Goal: Task Accomplishment & Management: Manage account settings

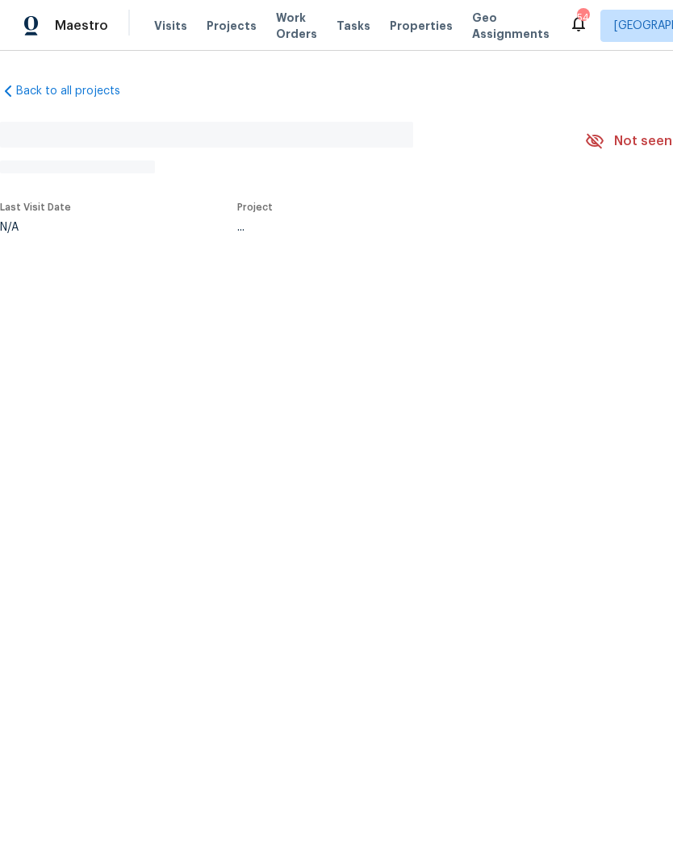
click at [282, 32] on span "Work Orders" at bounding box center [296, 26] width 41 height 32
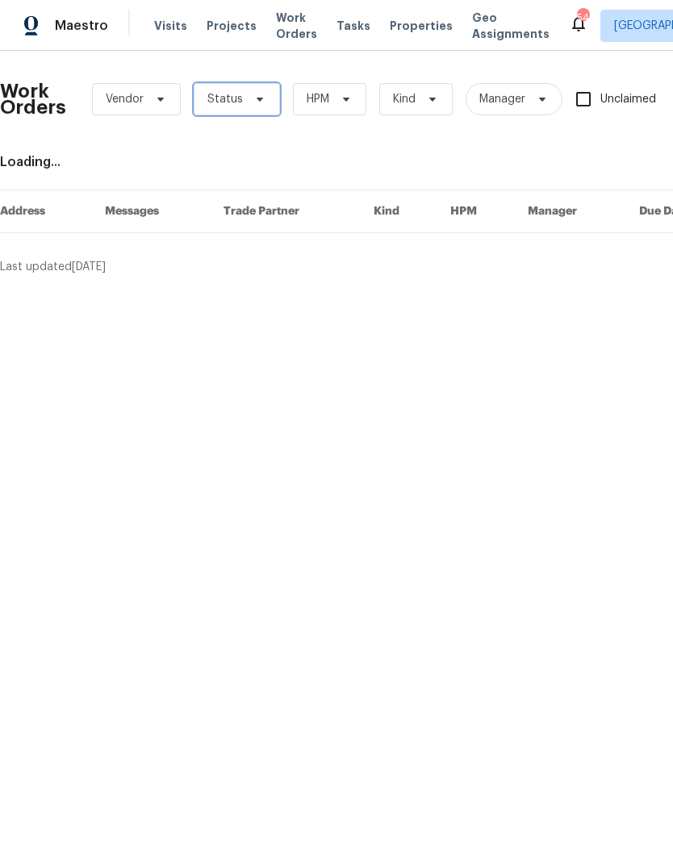
click at [253, 102] on icon at bounding box center [259, 99] width 13 height 13
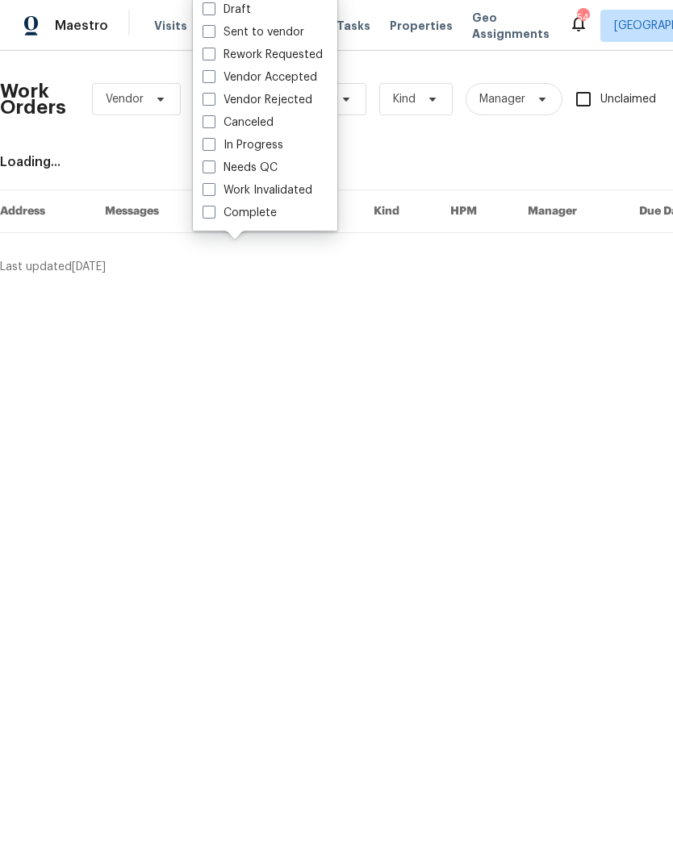
click at [215, 168] on span at bounding box center [209, 167] width 13 height 13
click at [213, 168] on input "Needs QC" at bounding box center [208, 165] width 10 height 10
checkbox input "true"
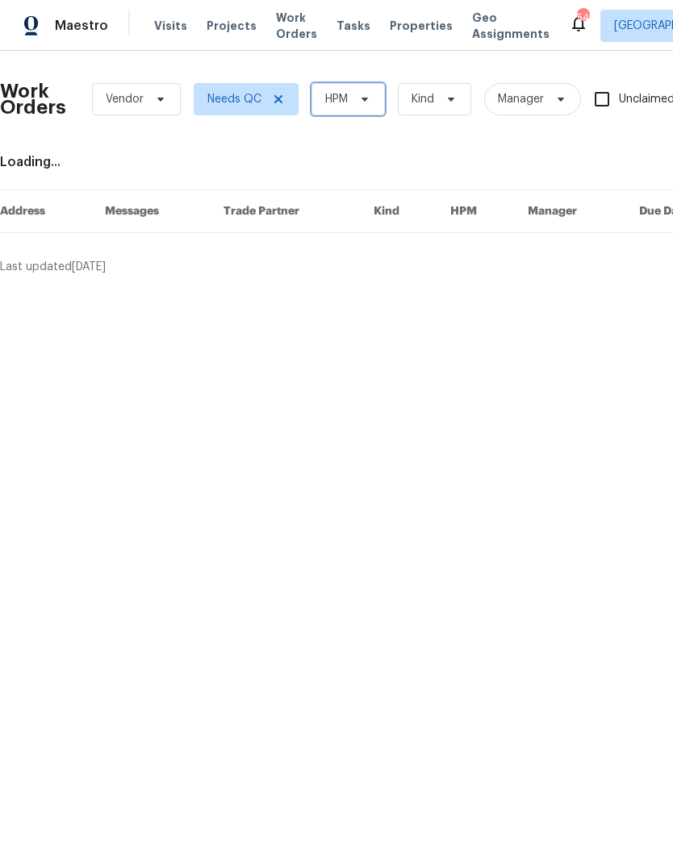
click at [357, 102] on span at bounding box center [362, 99] width 18 height 13
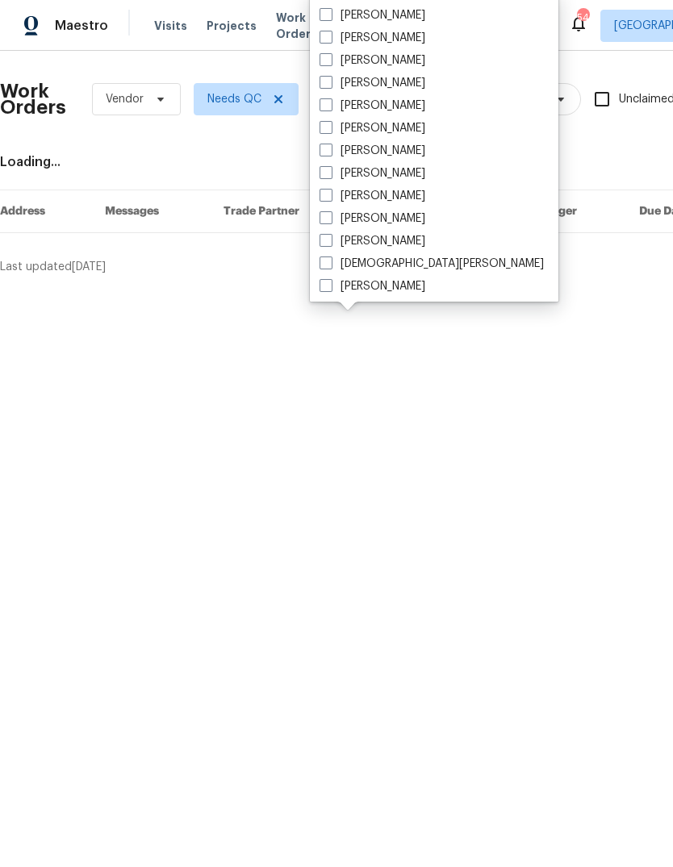
scroll to position [249, 0]
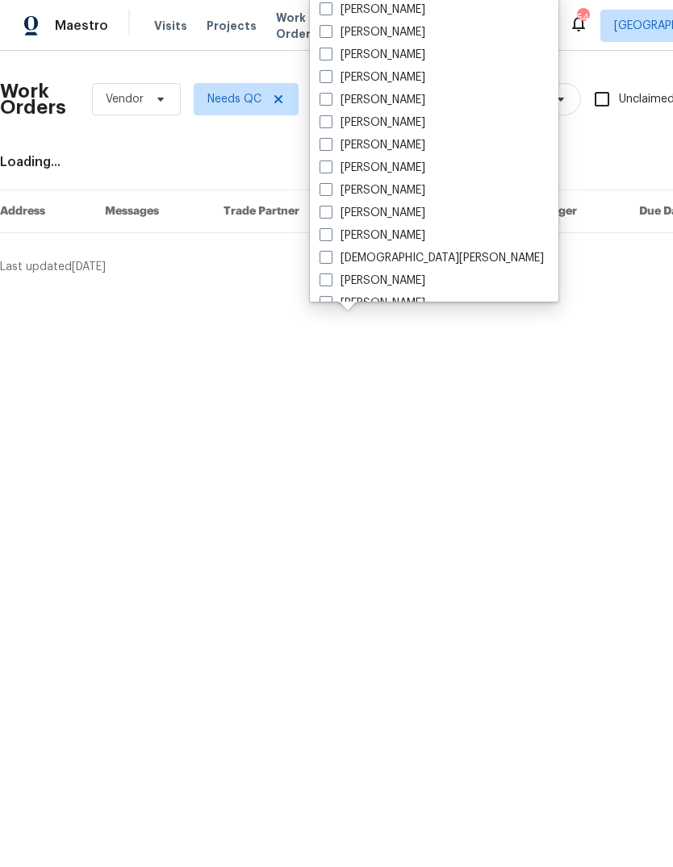
click at [336, 190] on label "[PERSON_NAME]" at bounding box center [373, 190] width 106 height 16
click at [330, 190] on input "[PERSON_NAME]" at bounding box center [325, 187] width 10 height 10
checkbox input "true"
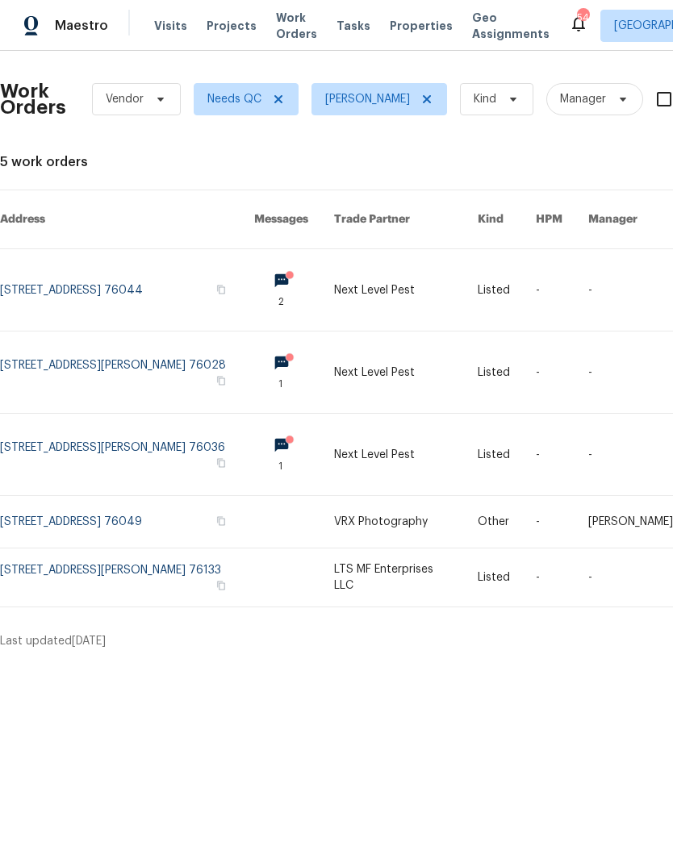
click at [157, 276] on link at bounding box center [127, 289] width 254 height 81
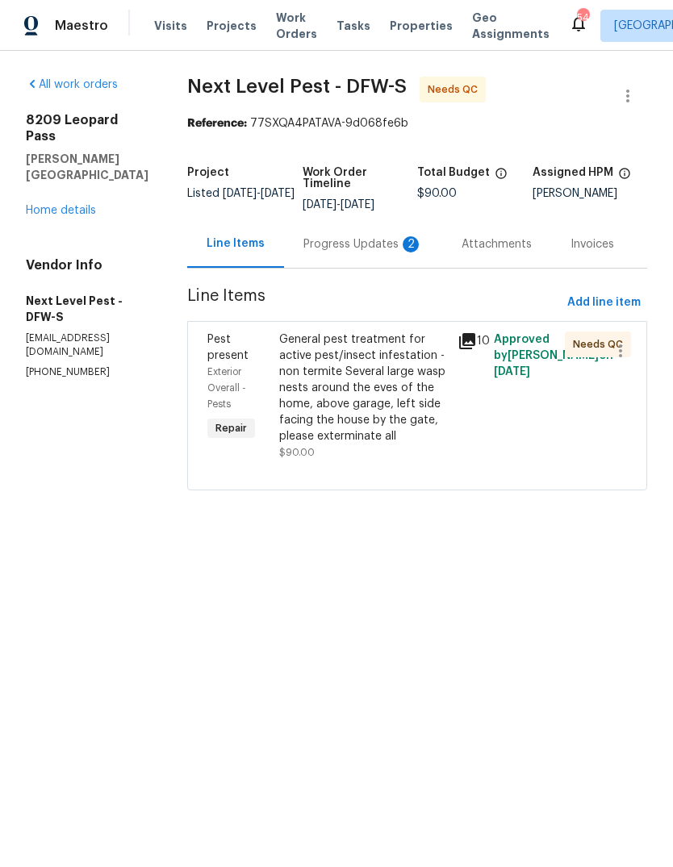
click at [352, 237] on div "Progress Updates 2" at bounding box center [362, 244] width 119 height 16
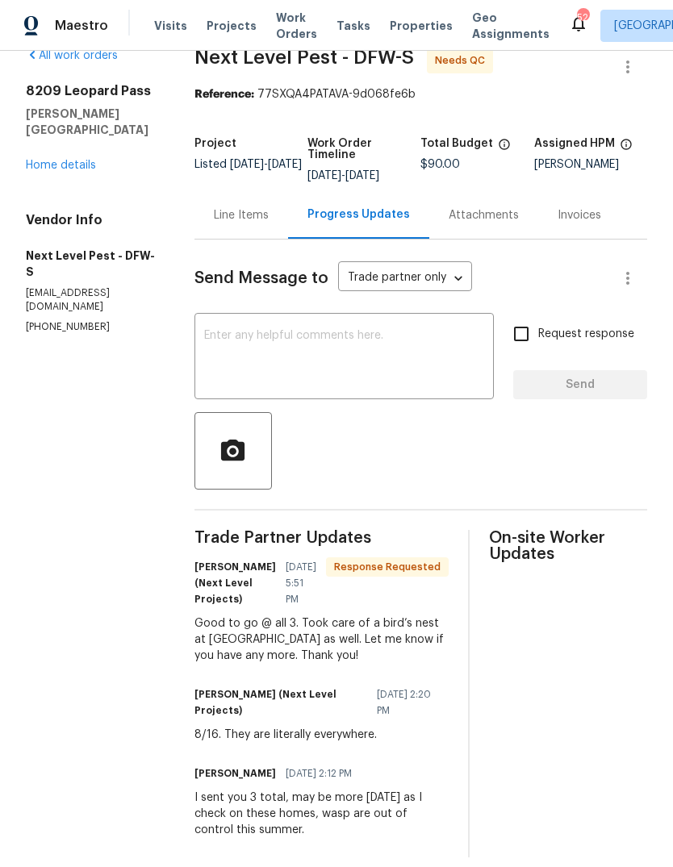
click at [259, 224] on div "Line Items" at bounding box center [241, 215] width 55 height 16
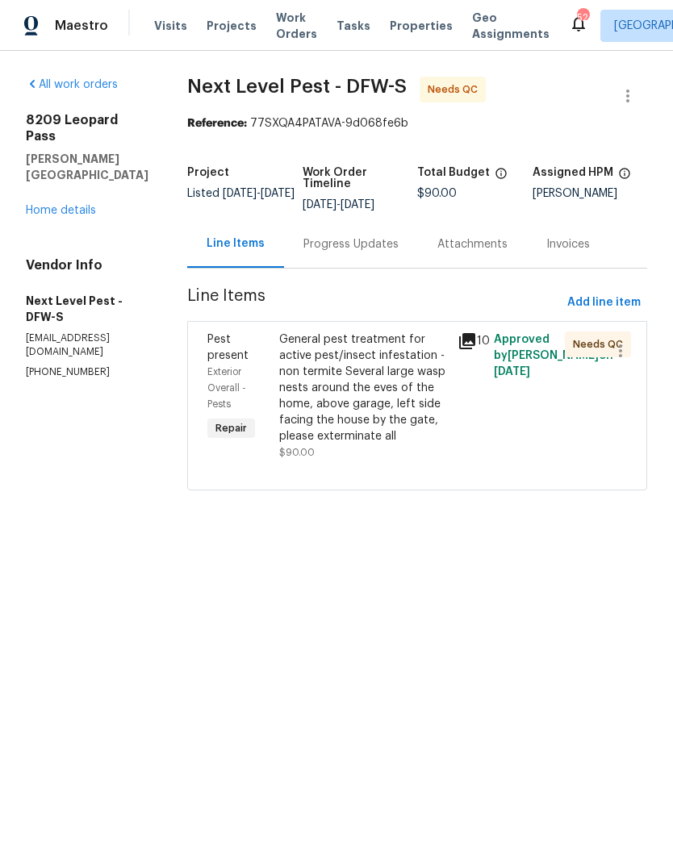
click at [280, 31] on span "Work Orders" at bounding box center [296, 26] width 41 height 32
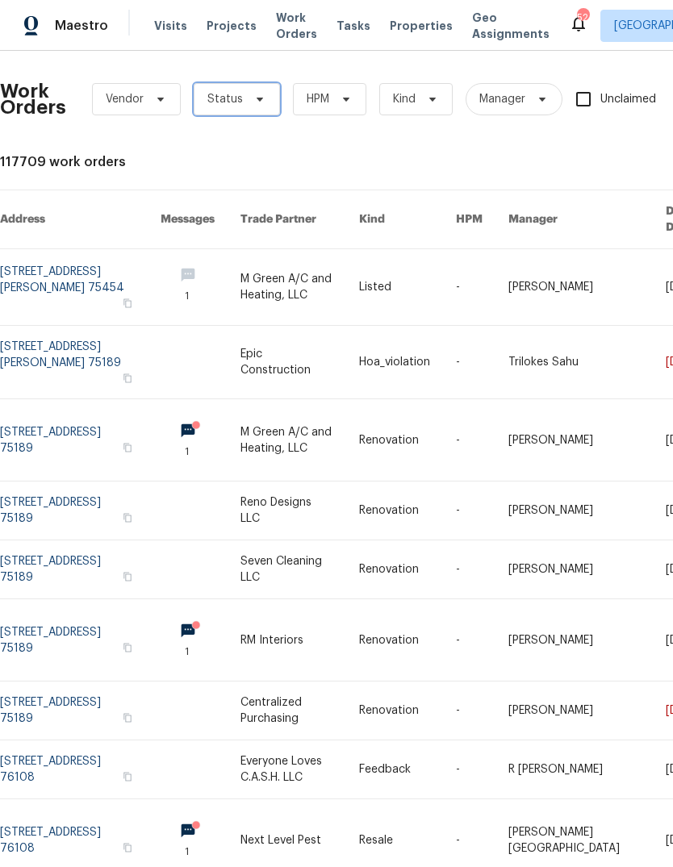
click at [249, 100] on span at bounding box center [258, 99] width 18 height 13
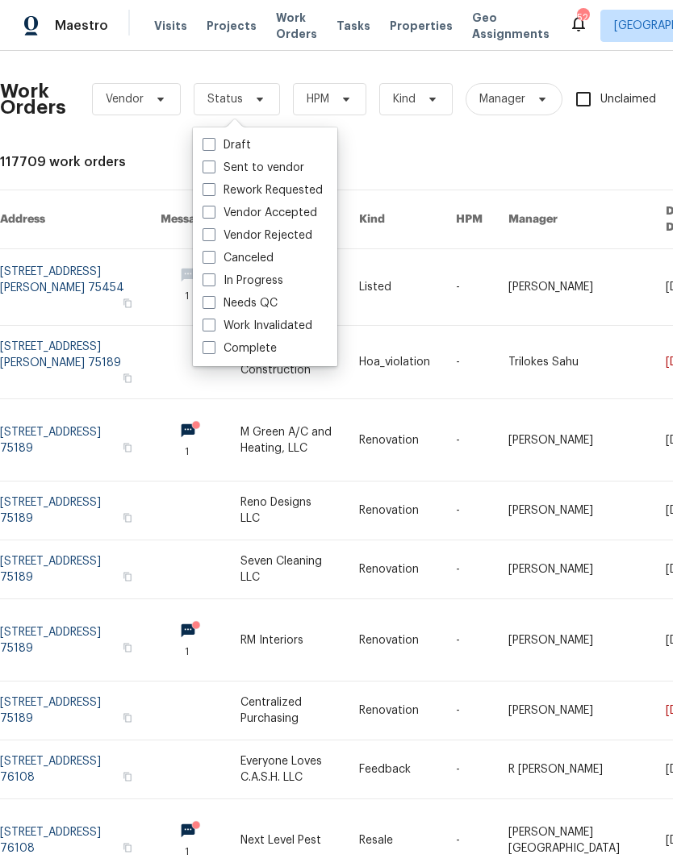
click at [218, 307] on label "Needs QC" at bounding box center [240, 303] width 75 height 16
click at [213, 306] on input "Needs QC" at bounding box center [208, 300] width 10 height 10
checkbox input "true"
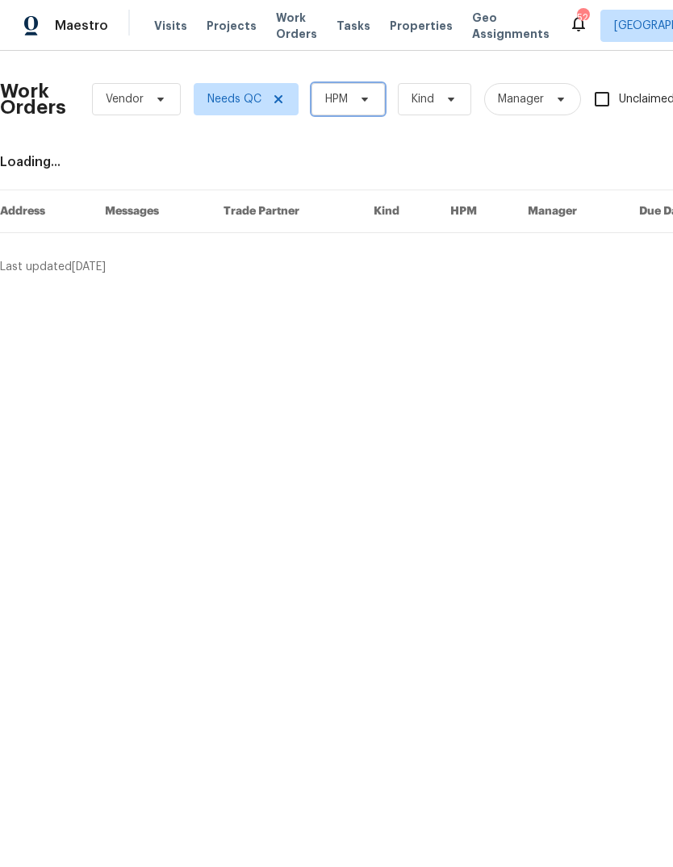
click at [357, 94] on span at bounding box center [362, 99] width 18 height 13
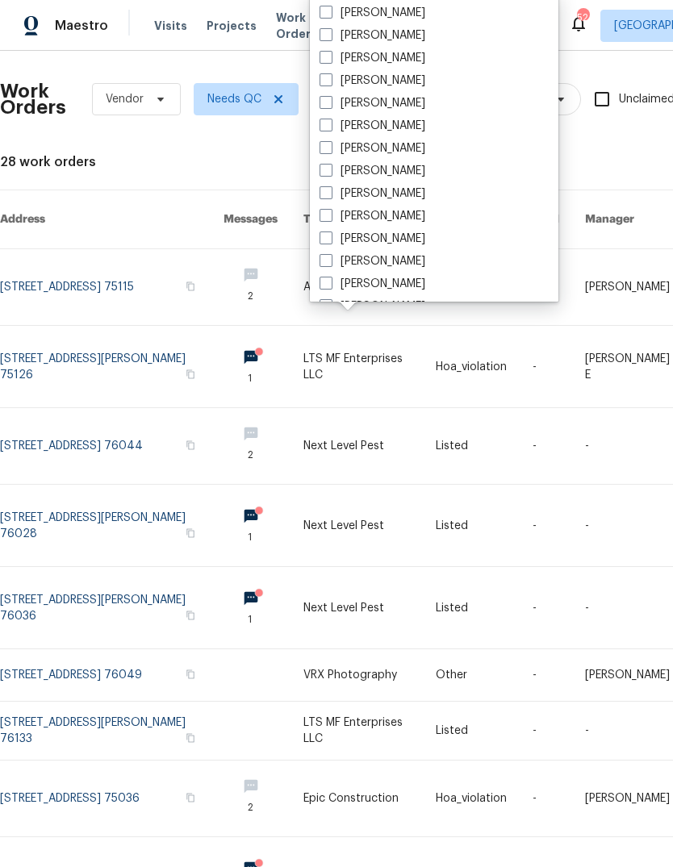
scroll to position [168, 0]
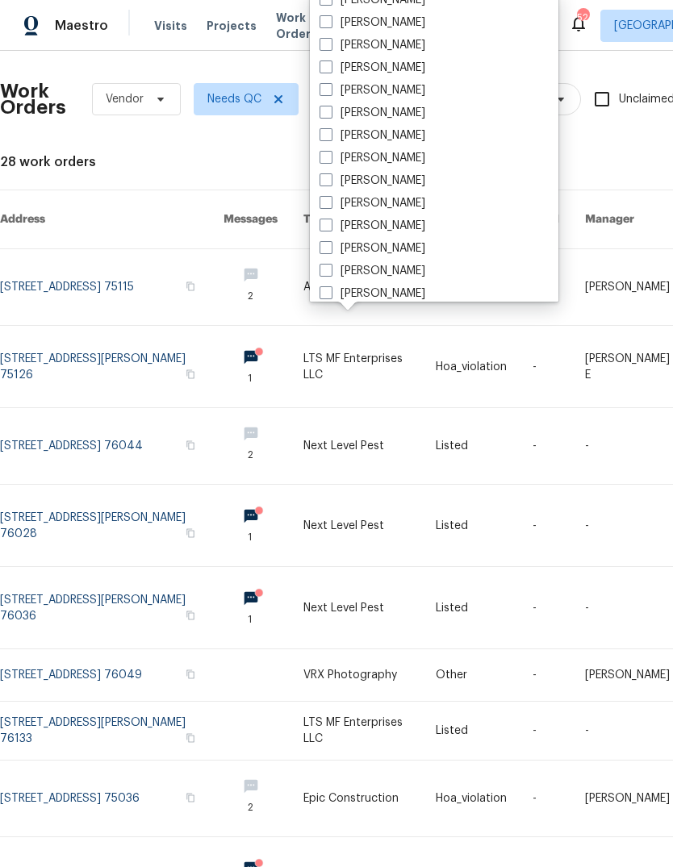
click at [334, 270] on label "[PERSON_NAME]" at bounding box center [373, 271] width 106 height 16
click at [330, 270] on input "[PERSON_NAME]" at bounding box center [325, 268] width 10 height 10
checkbox input "true"
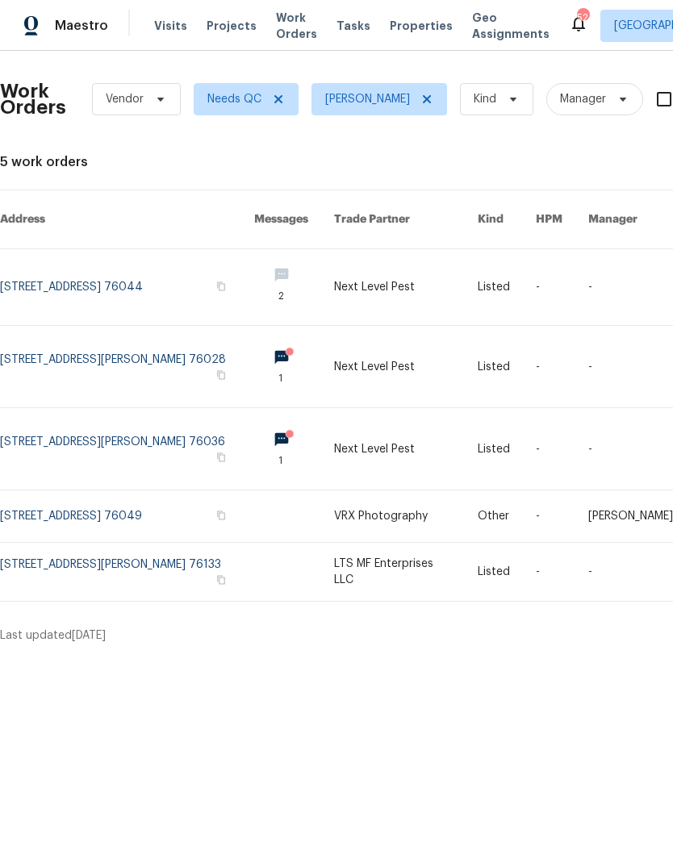
click at [361, 358] on link at bounding box center [405, 366] width 143 height 81
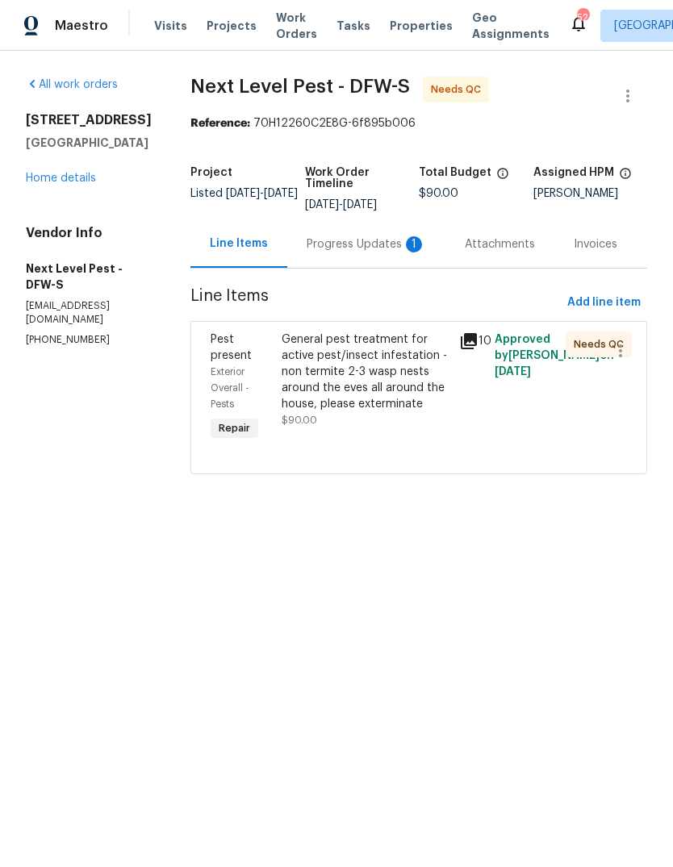
click at [364, 240] on div "Progress Updates 1" at bounding box center [366, 244] width 119 height 16
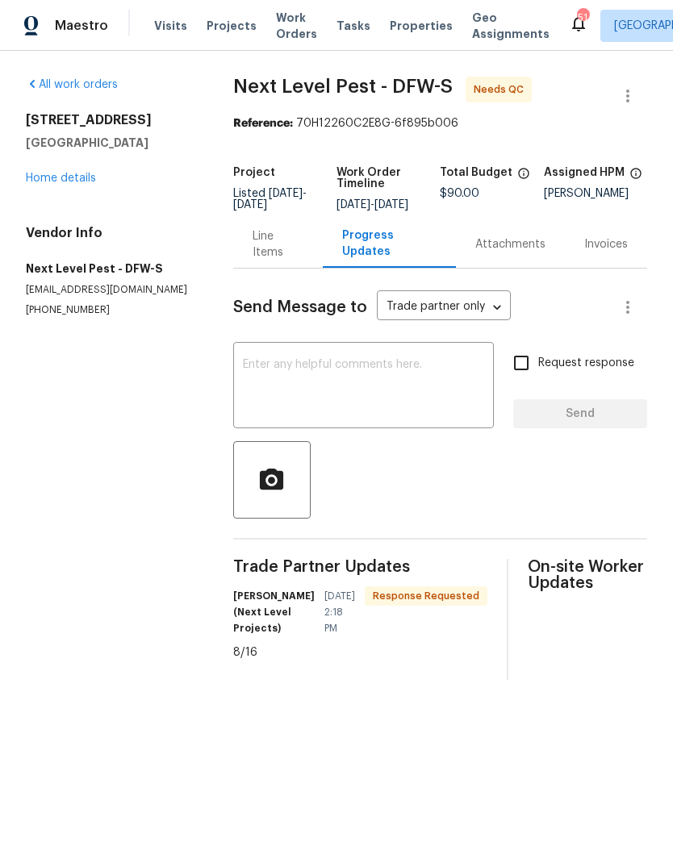
click at [281, 35] on span "Work Orders" at bounding box center [296, 26] width 41 height 32
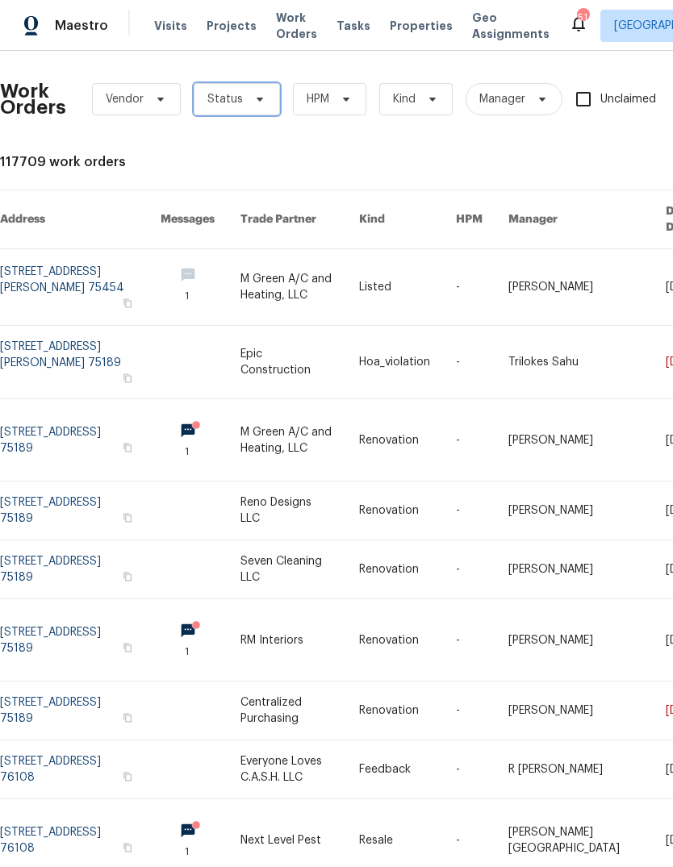
click at [249, 105] on span at bounding box center [258, 99] width 18 height 13
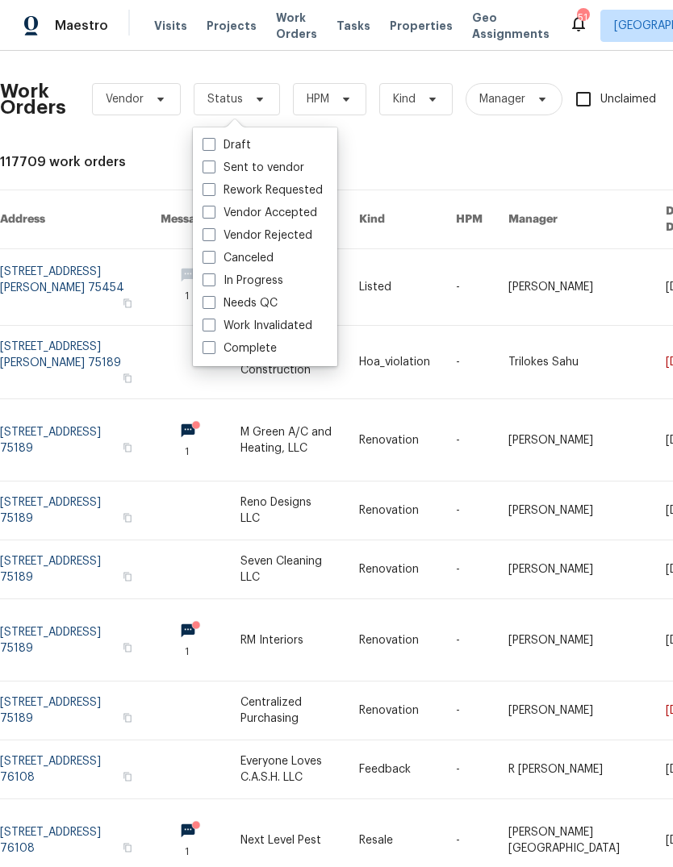
click at [213, 305] on span at bounding box center [209, 302] width 13 height 13
click at [213, 305] on input "Needs QC" at bounding box center [208, 300] width 10 height 10
checkbox input "true"
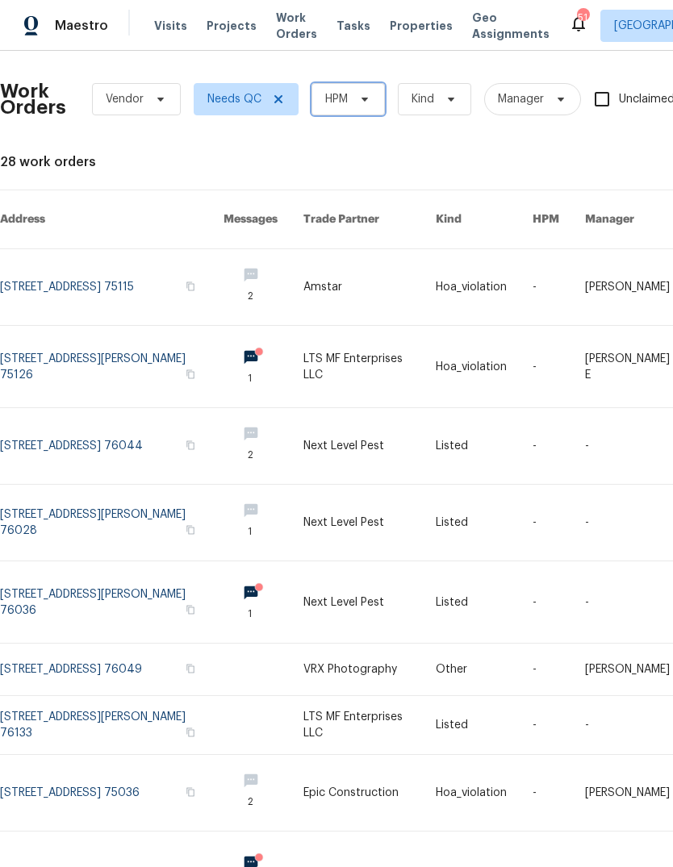
click at [357, 106] on span "HPM" at bounding box center [347, 99] width 73 height 32
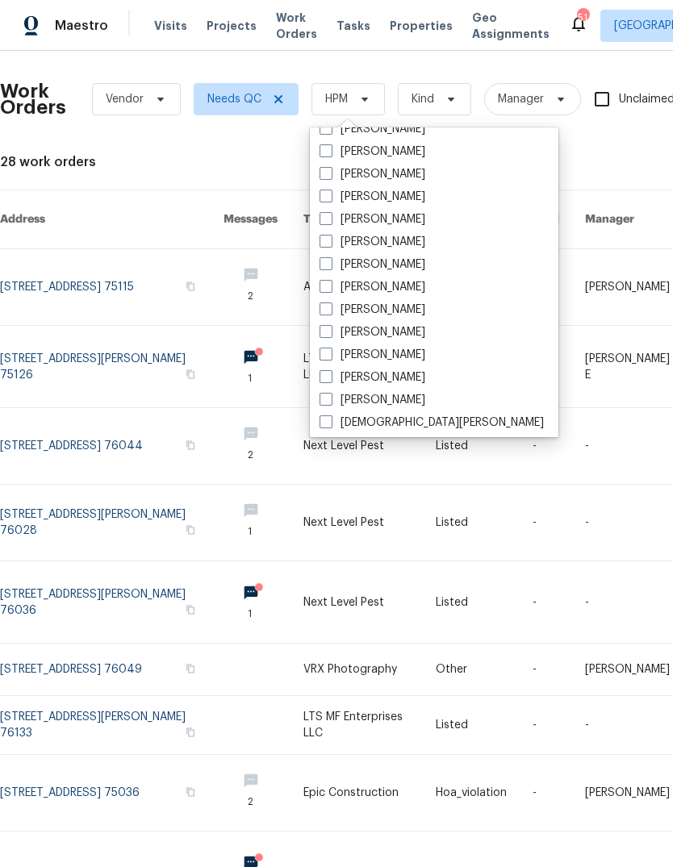
scroll to position [231, 0]
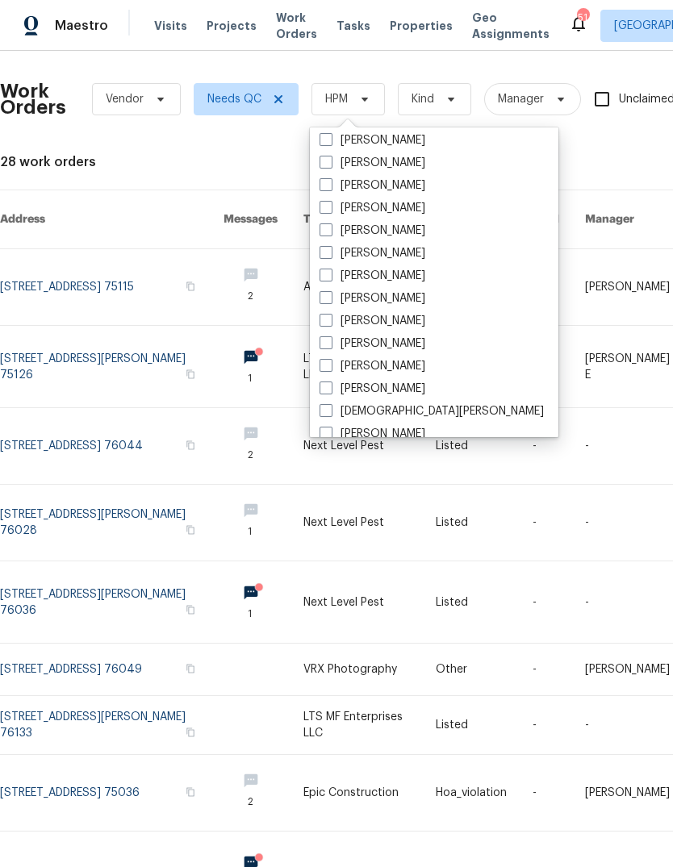
click at [332, 346] on label "[PERSON_NAME]" at bounding box center [373, 344] width 106 height 16
click at [330, 346] on input "[PERSON_NAME]" at bounding box center [325, 341] width 10 height 10
checkbox input "true"
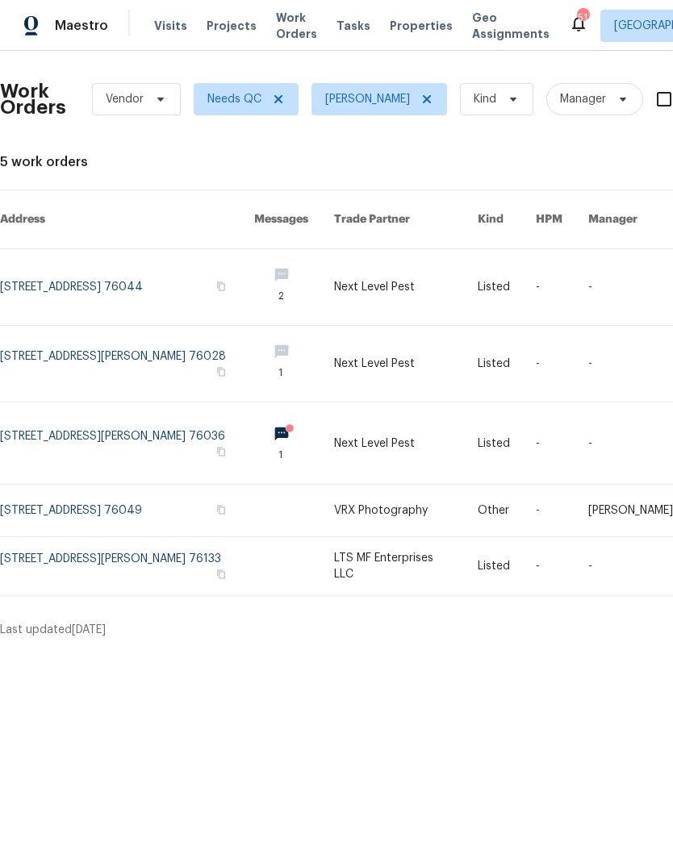
click at [341, 433] on link at bounding box center [405, 443] width 143 height 81
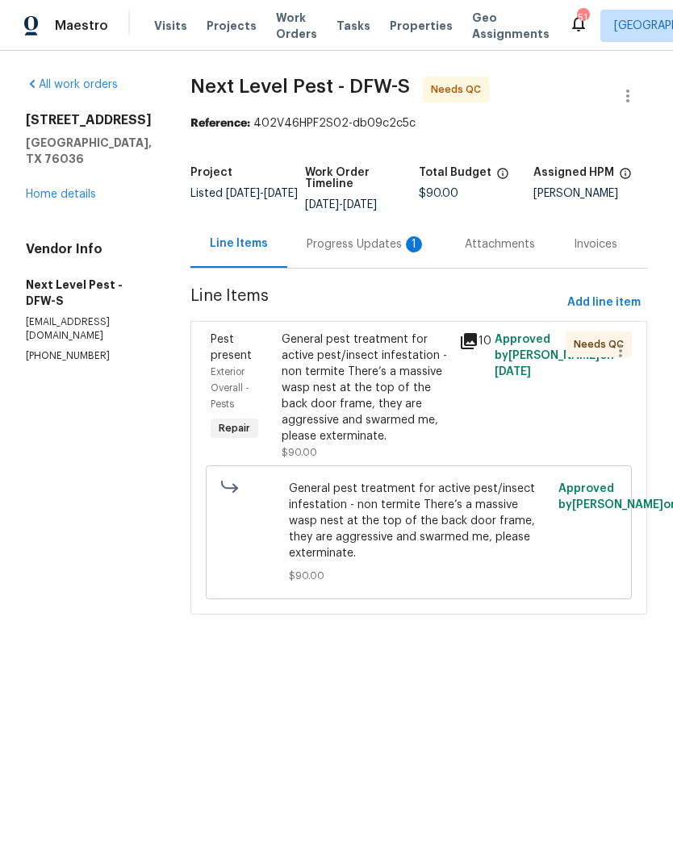
click at [343, 249] on div "Progress Updates 1" at bounding box center [366, 244] width 119 height 16
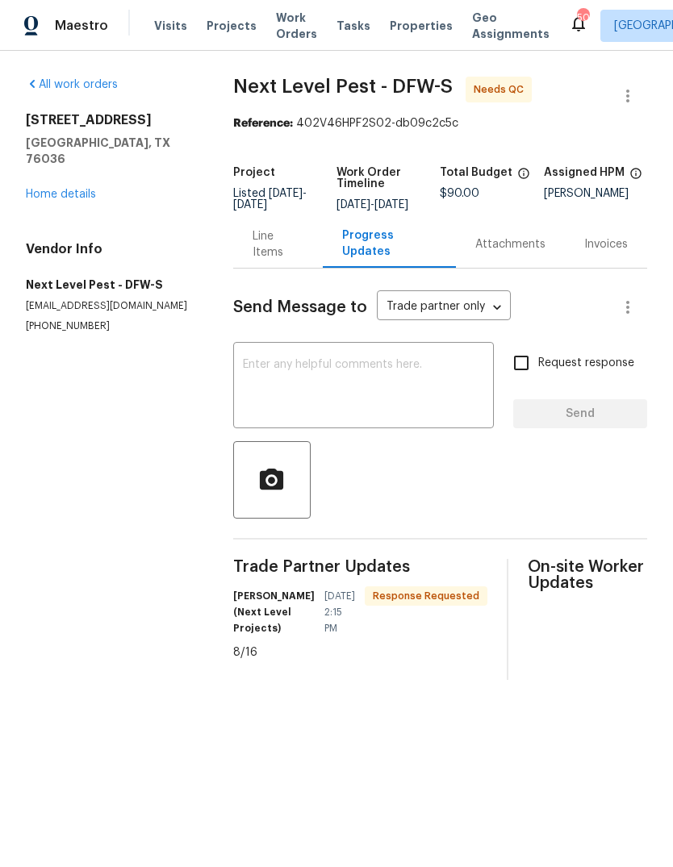
click at [268, 256] on div "Line Items" at bounding box center [278, 244] width 51 height 32
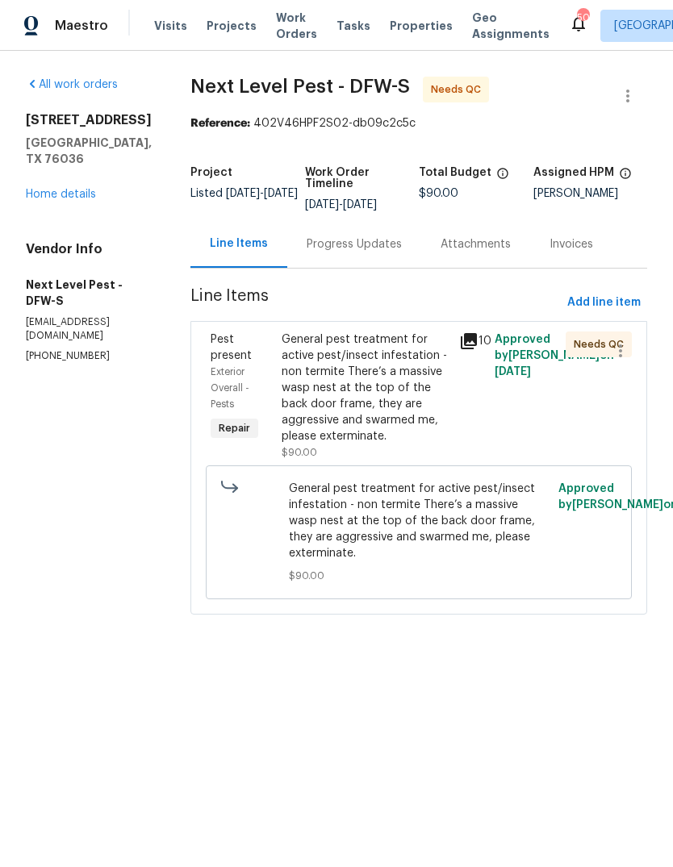
click at [381, 388] on div "General pest treatment for active pest/insect infestation - non termite There’s…" at bounding box center [366, 388] width 168 height 113
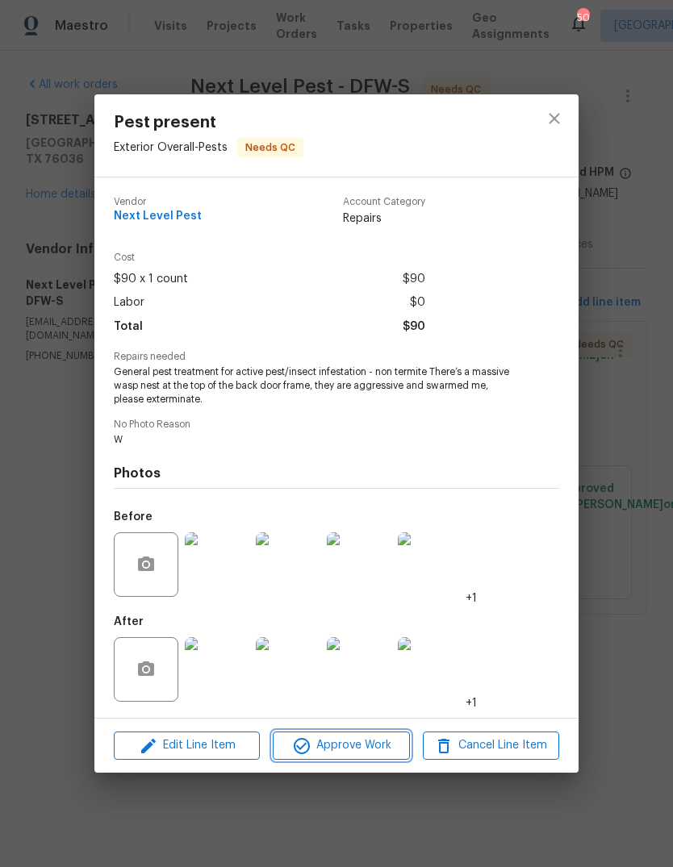
click at [344, 742] on span "Approve Work" at bounding box center [341, 746] width 127 height 20
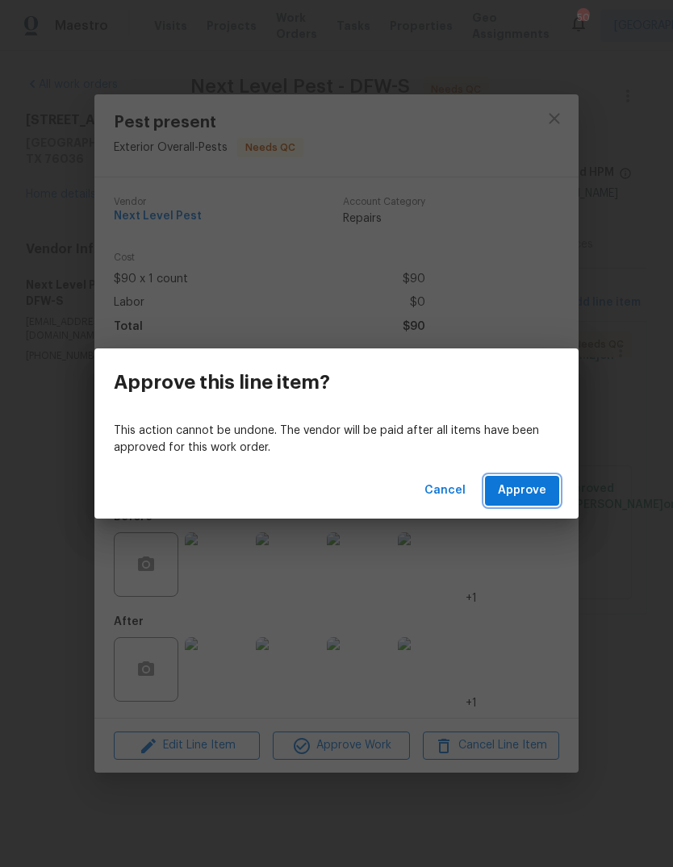
click at [522, 486] on span "Approve" at bounding box center [522, 491] width 48 height 20
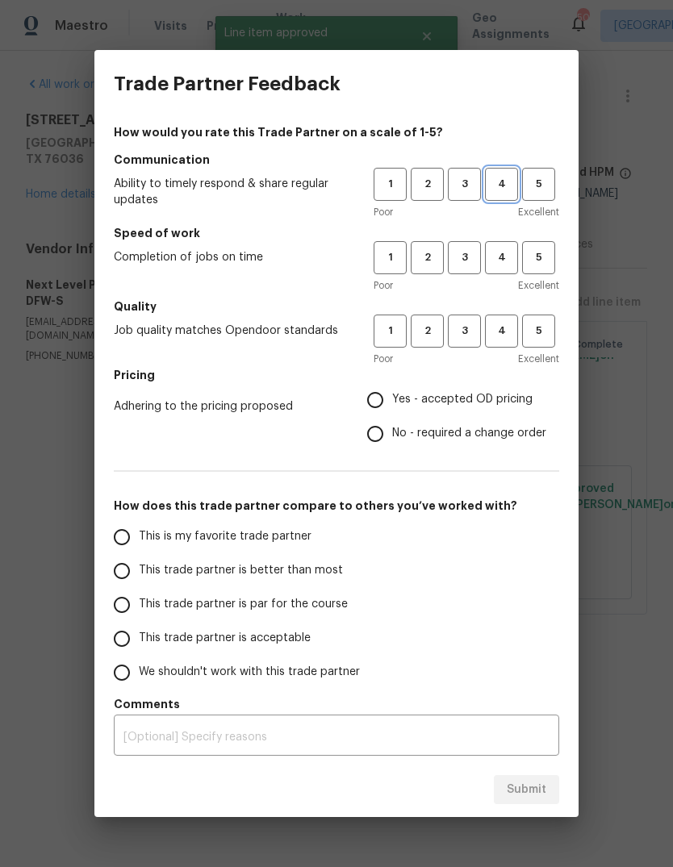
click at [495, 187] on span "4" at bounding box center [502, 184] width 30 height 19
click at [505, 257] on span "4" at bounding box center [502, 258] width 30 height 19
click at [507, 329] on span "4" at bounding box center [502, 331] width 30 height 19
click at [409, 399] on span "Yes - accepted OD pricing" at bounding box center [462, 399] width 140 height 17
click at [392, 399] on input "Yes - accepted OD pricing" at bounding box center [375, 400] width 34 height 34
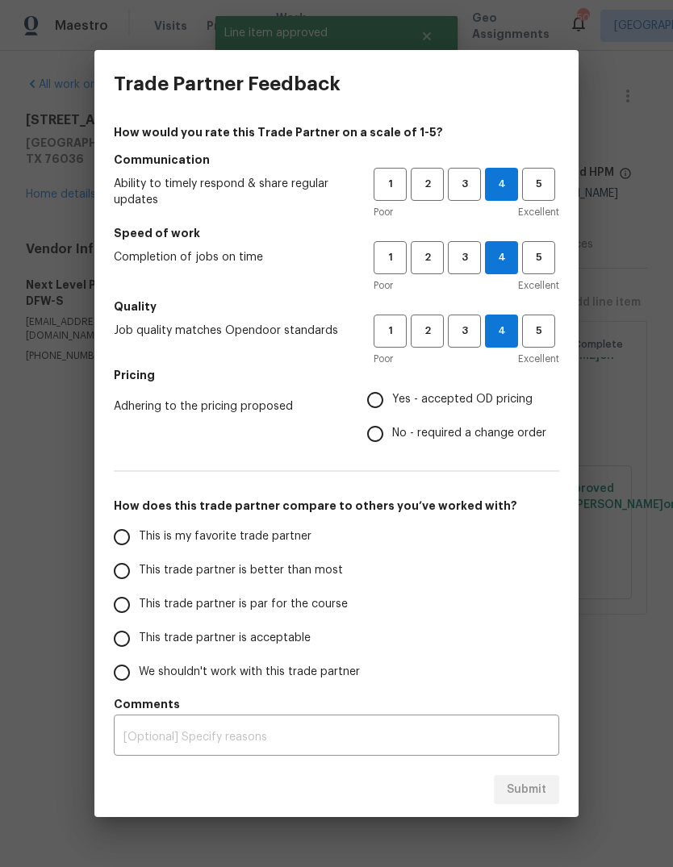
radio input "true"
click at [251, 530] on span "This is my favorite trade partner" at bounding box center [225, 537] width 173 height 17
click at [139, 530] on input "This is my favorite trade partner" at bounding box center [122, 537] width 34 height 34
click at [532, 785] on span "Submit" at bounding box center [527, 790] width 40 height 20
radio input "true"
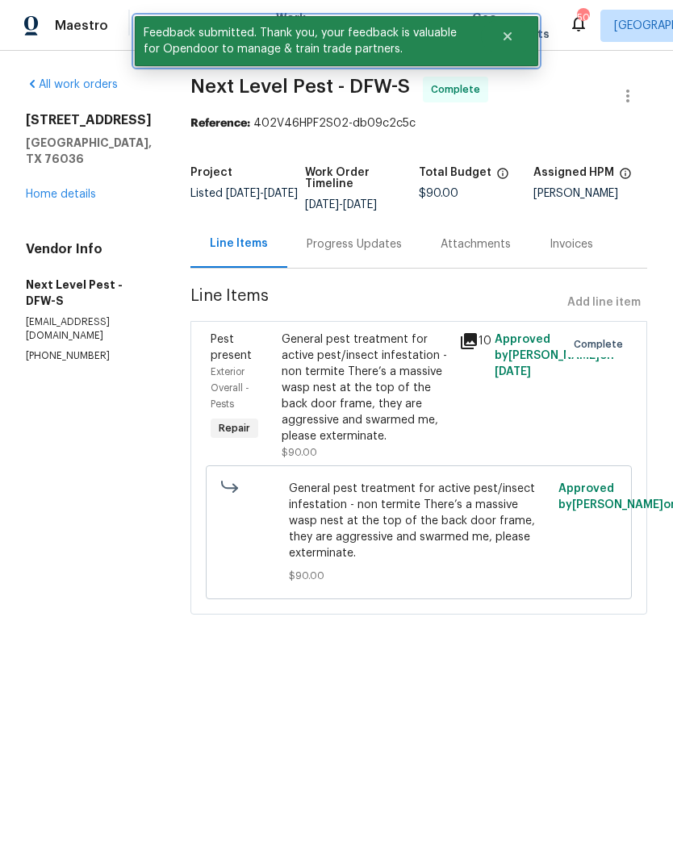
click at [503, 30] on icon "Close" at bounding box center [507, 36] width 13 height 13
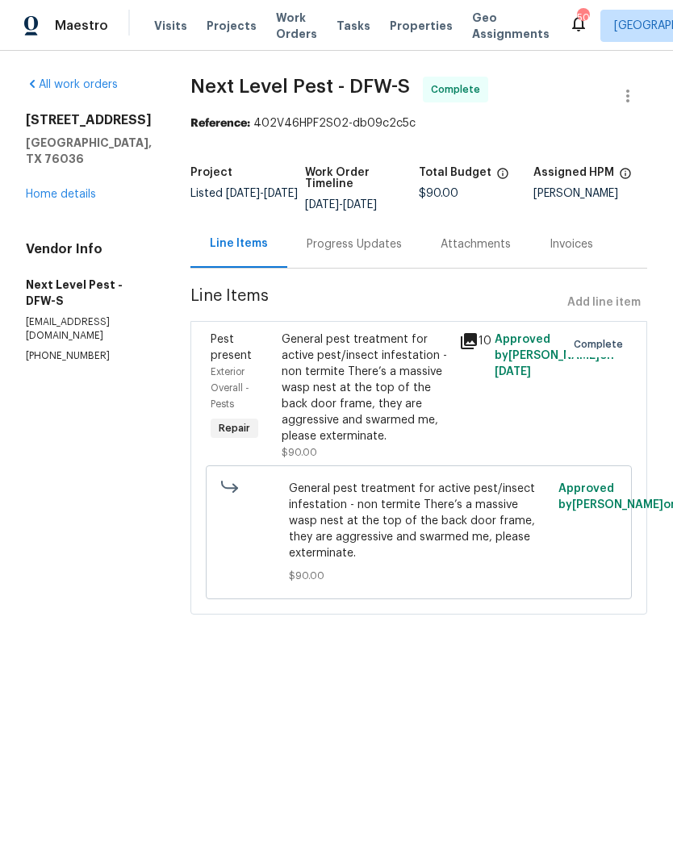
click at [285, 29] on span "Work Orders" at bounding box center [296, 26] width 41 height 32
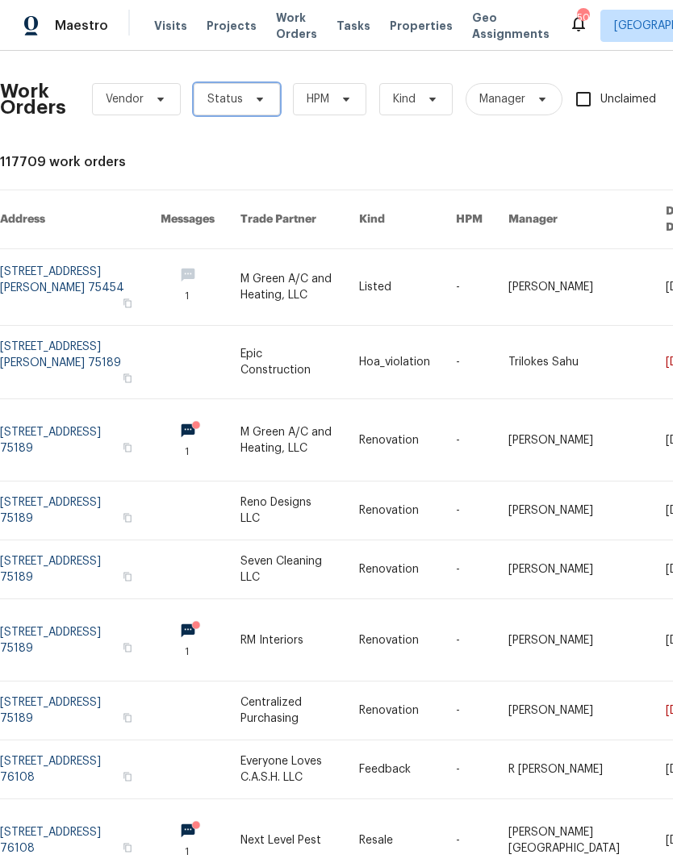
click at [253, 98] on icon at bounding box center [259, 99] width 13 height 13
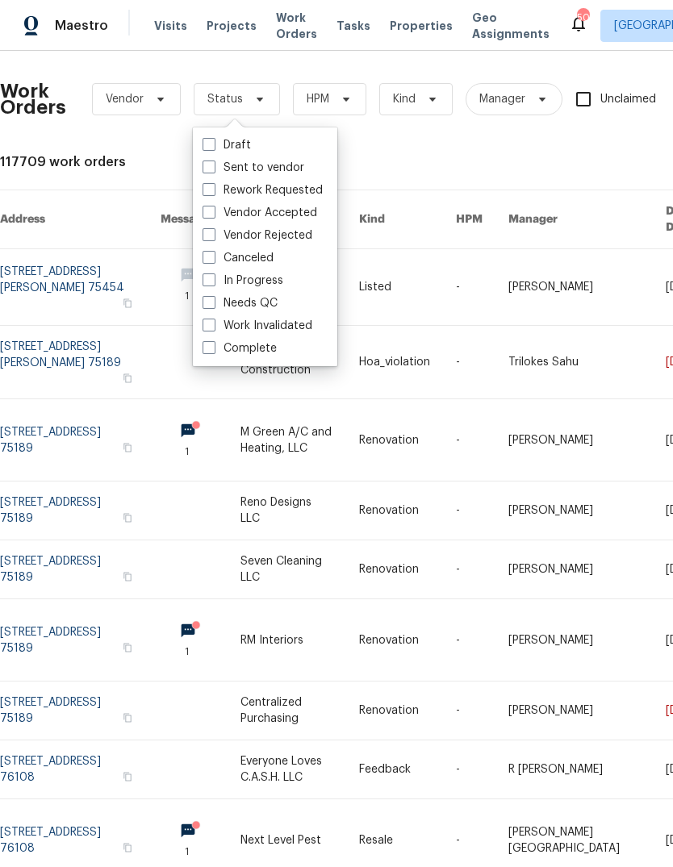
click at [215, 302] on span at bounding box center [209, 302] width 13 height 13
click at [213, 302] on input "Needs QC" at bounding box center [208, 300] width 10 height 10
checkbox input "true"
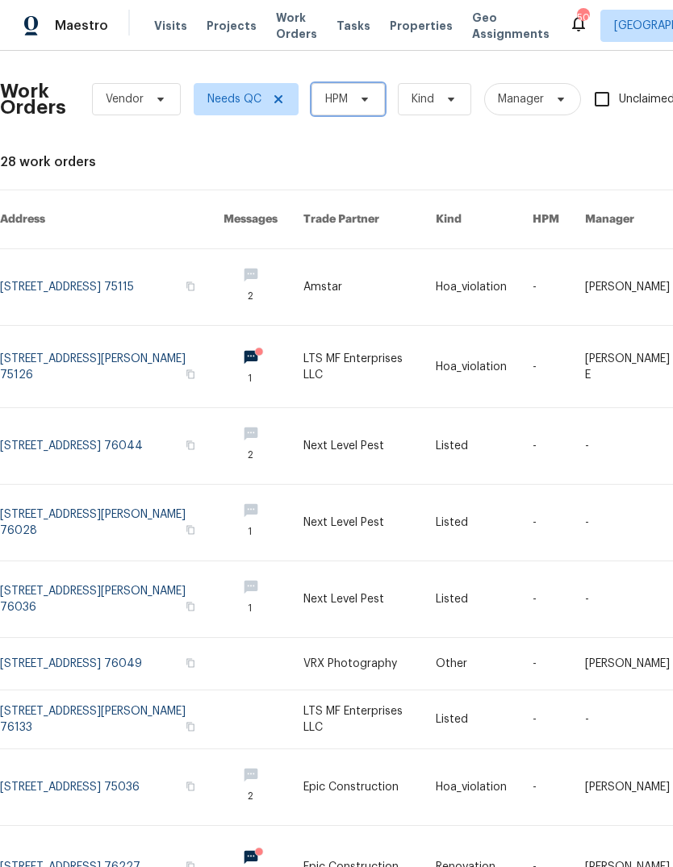
click at [370, 94] on icon at bounding box center [364, 99] width 13 height 13
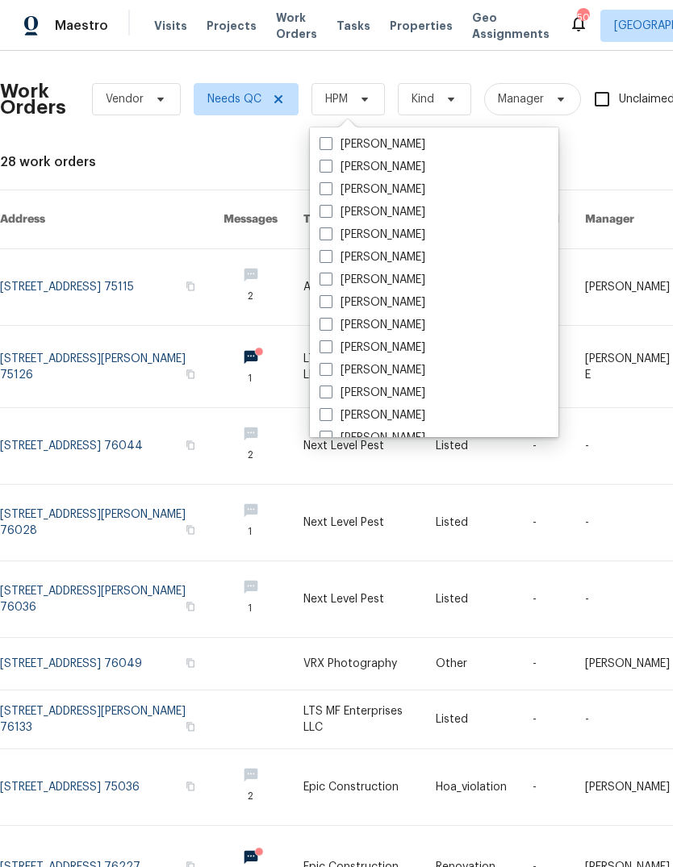
scroll to position [209, 0]
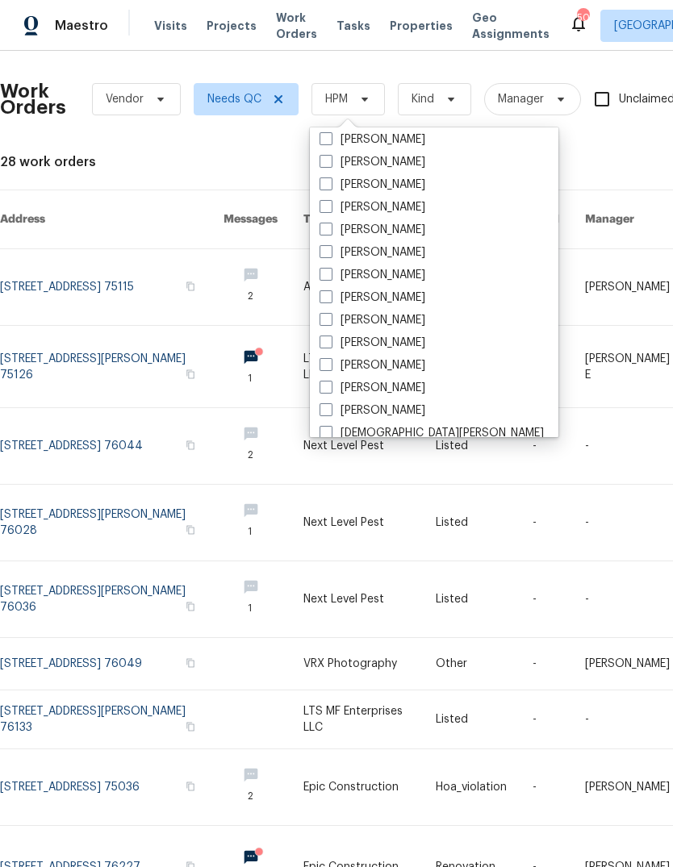
click at [338, 366] on label "[PERSON_NAME]" at bounding box center [373, 365] width 106 height 16
click at [330, 366] on input "[PERSON_NAME]" at bounding box center [325, 362] width 10 height 10
checkbox input "true"
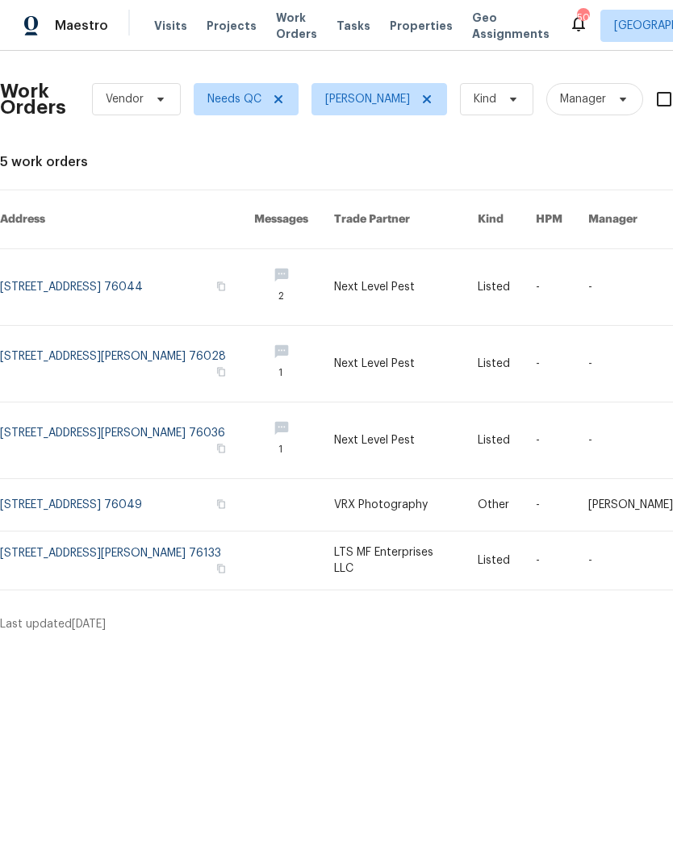
click at [378, 272] on link at bounding box center [405, 287] width 143 height 76
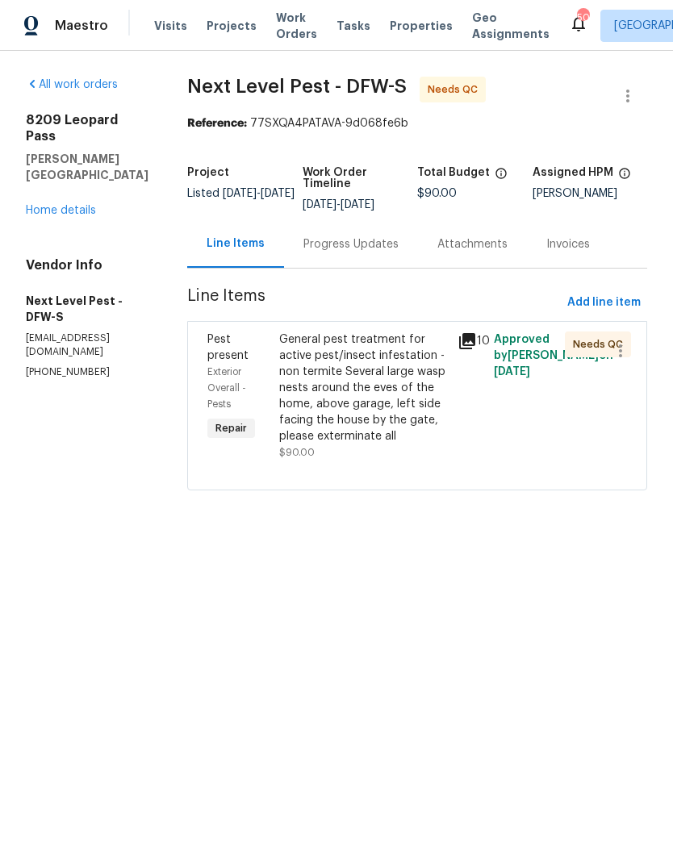
click at [377, 391] on div "General pest treatment for active pest/insect infestation - non termite Several…" at bounding box center [363, 388] width 169 height 113
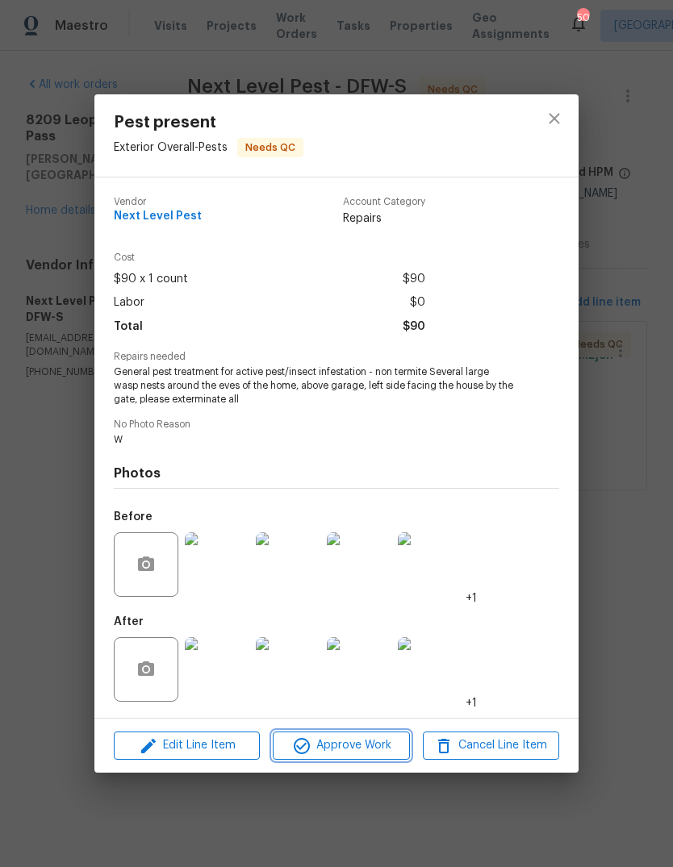
click at [349, 746] on span "Approve Work" at bounding box center [341, 746] width 127 height 20
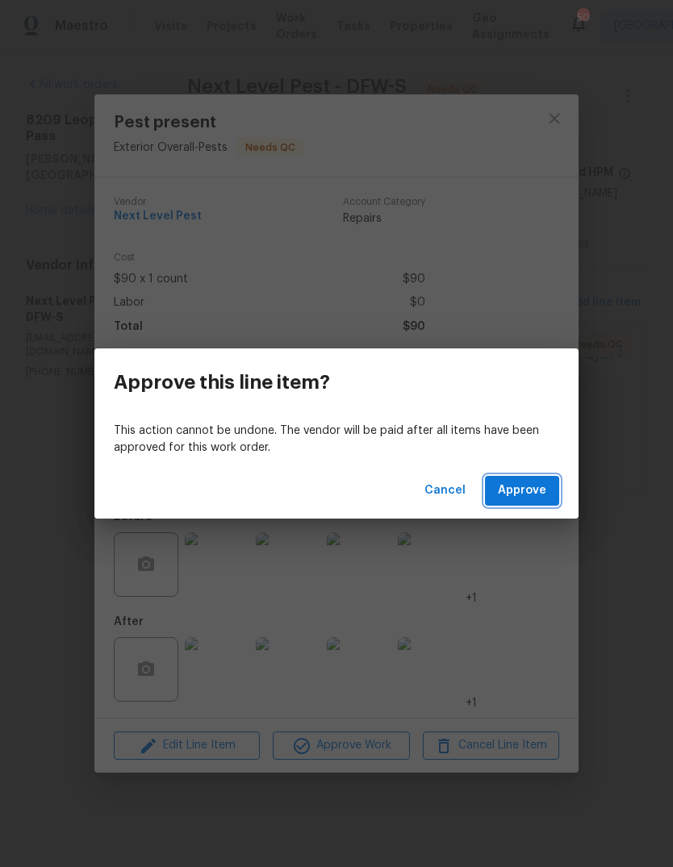
click at [524, 492] on span "Approve" at bounding box center [522, 491] width 48 height 20
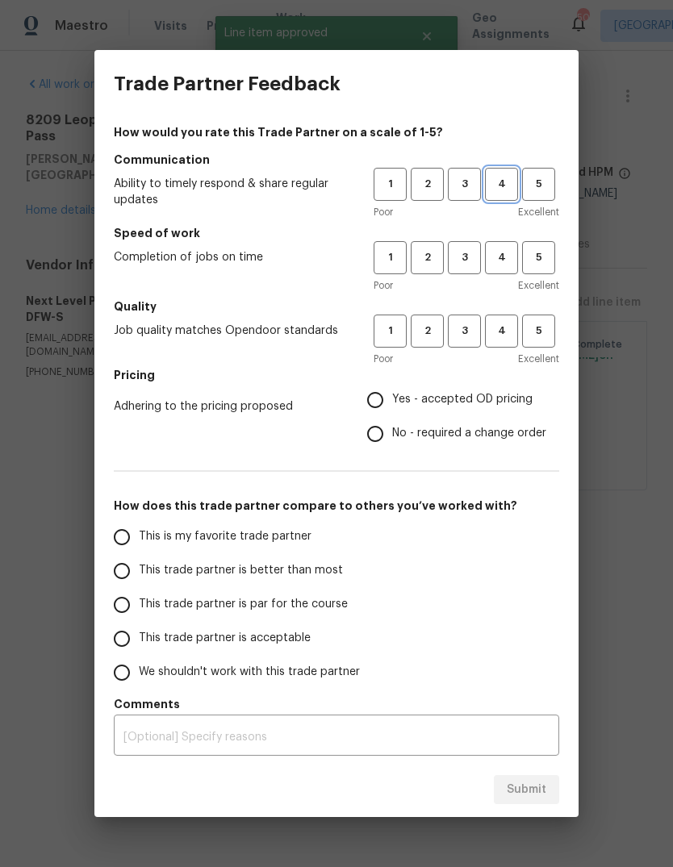
click at [500, 187] on span "4" at bounding box center [502, 184] width 30 height 19
click at [511, 257] on span "4" at bounding box center [502, 258] width 30 height 19
click at [504, 337] on span "4" at bounding box center [502, 331] width 30 height 19
click at [419, 402] on span "Yes - accepted OD pricing" at bounding box center [462, 399] width 140 height 17
click at [392, 402] on input "Yes - accepted OD pricing" at bounding box center [375, 400] width 34 height 34
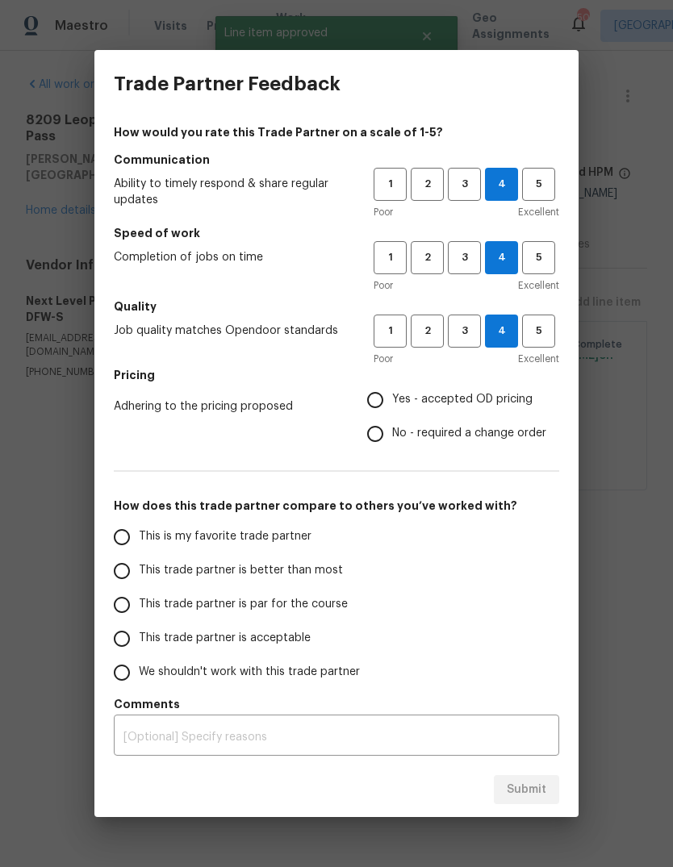
radio input "true"
click at [265, 544] on span "This is my favorite trade partner" at bounding box center [225, 537] width 173 height 17
click at [139, 544] on input "This is my favorite trade partner" at bounding box center [122, 537] width 34 height 34
click at [541, 783] on span "Submit" at bounding box center [527, 790] width 40 height 20
radio input "true"
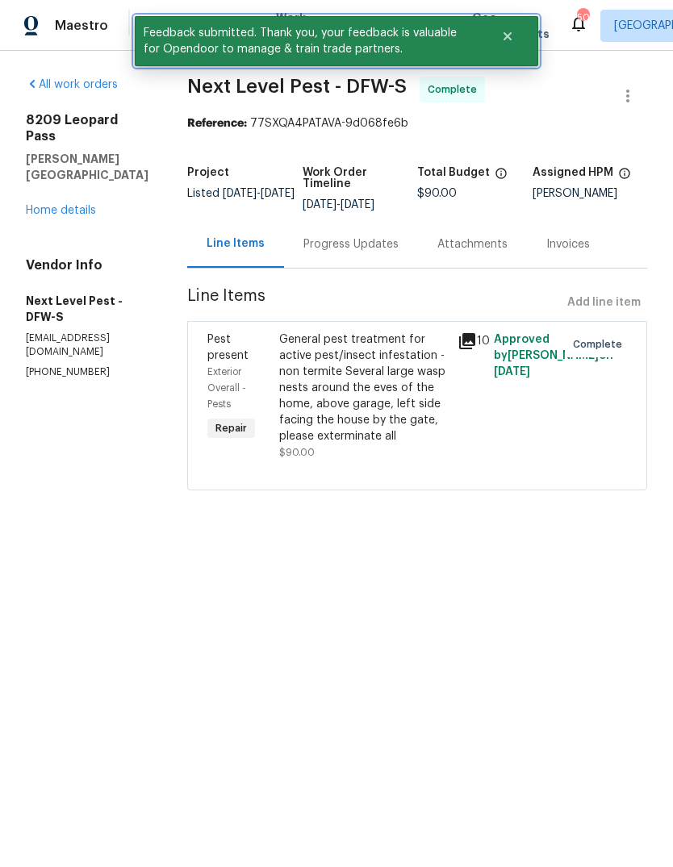
click at [511, 44] on button "Close" at bounding box center [507, 36] width 53 height 32
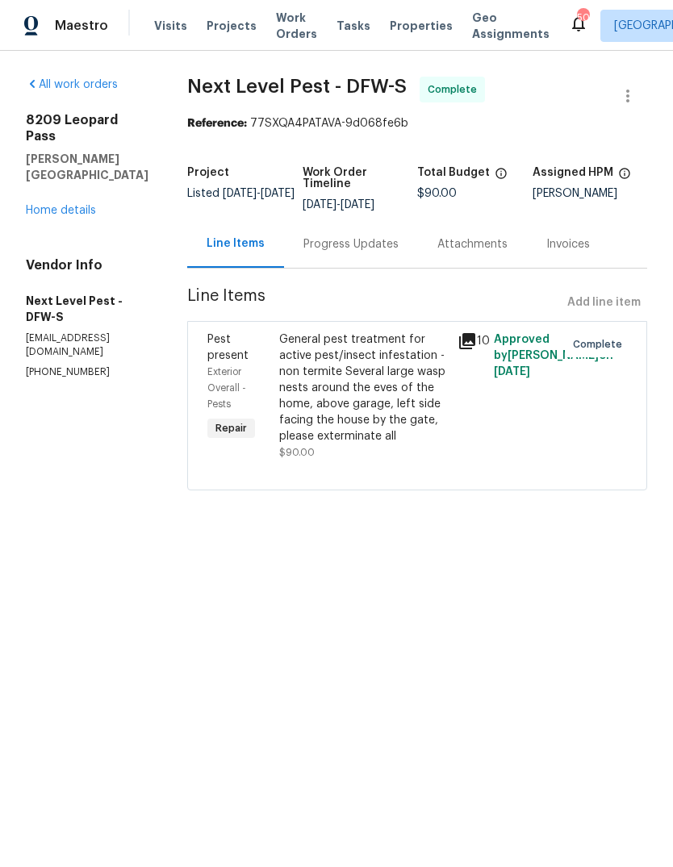
click at [293, 26] on span "Work Orders" at bounding box center [296, 26] width 41 height 32
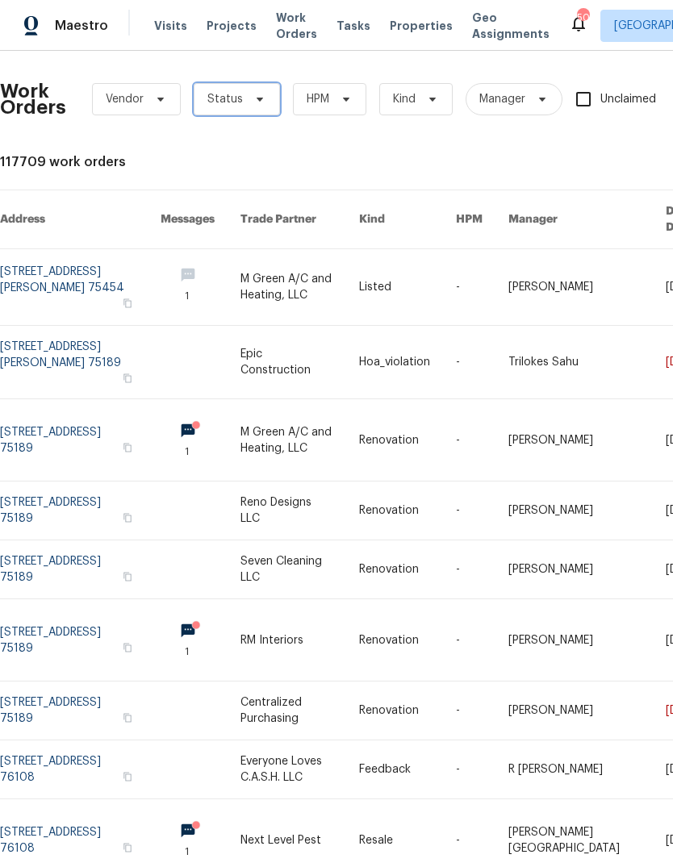
click at [256, 105] on icon at bounding box center [259, 99] width 13 height 13
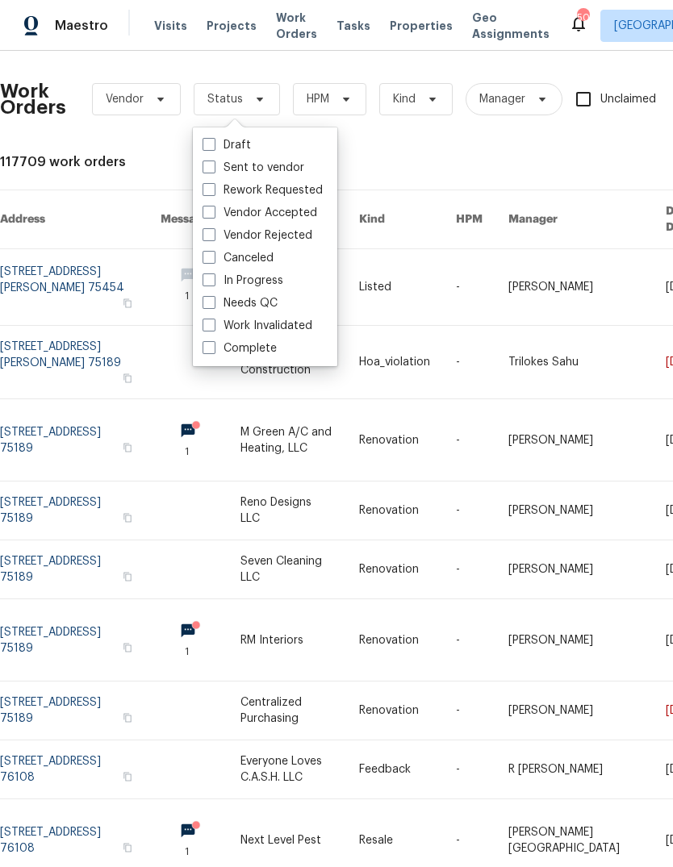
click at [218, 300] on label "Needs QC" at bounding box center [240, 303] width 75 height 16
click at [213, 300] on input "Needs QC" at bounding box center [208, 300] width 10 height 10
checkbox input "true"
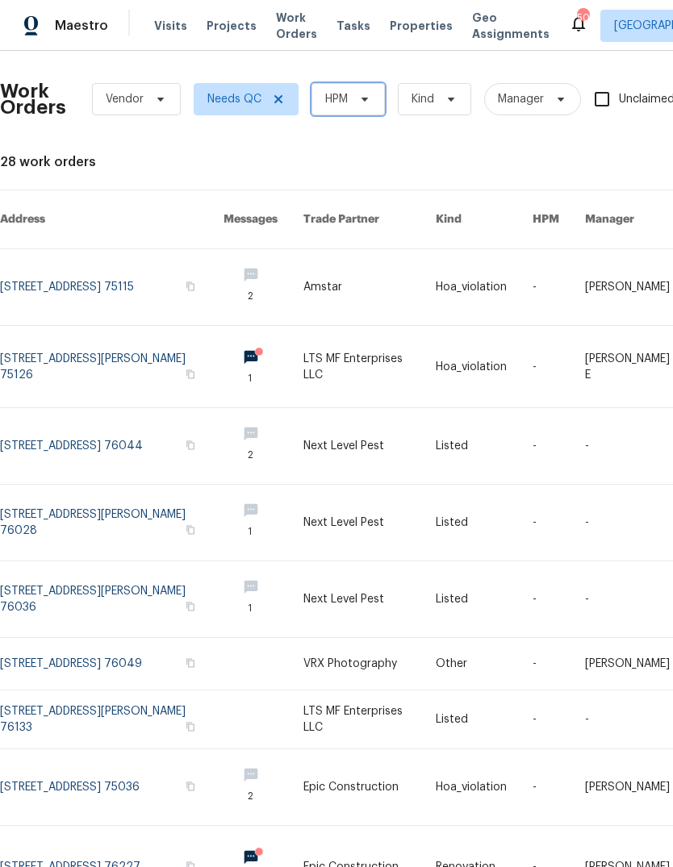
click at [361, 102] on icon at bounding box center [364, 99] width 13 height 13
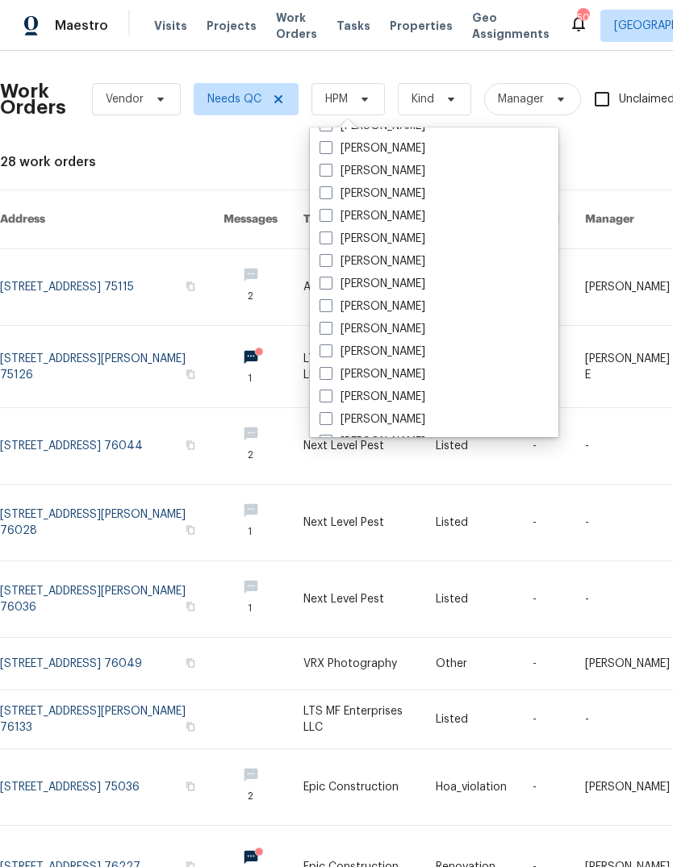
scroll to position [209, 0]
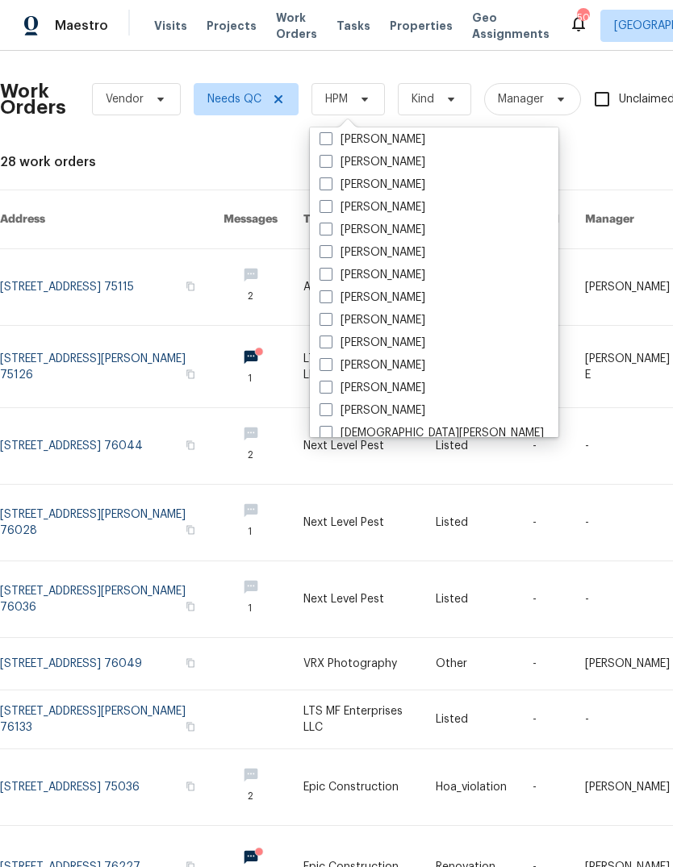
click at [332, 366] on span at bounding box center [326, 364] width 13 height 13
click at [330, 366] on input "[PERSON_NAME]" at bounding box center [325, 362] width 10 height 10
checkbox input "true"
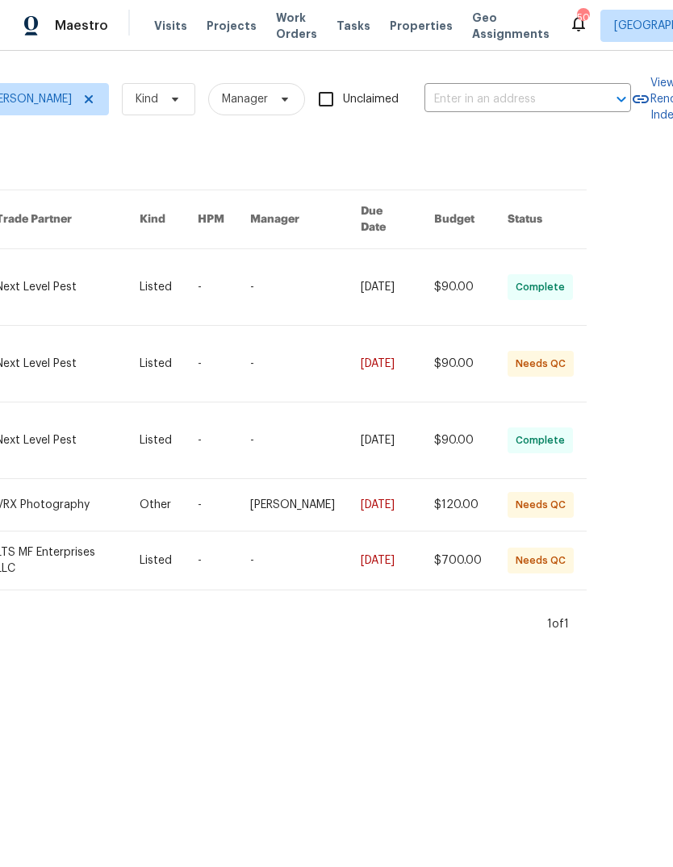
scroll to position [0, 337]
click at [127, 335] on link at bounding box center [68, 364] width 143 height 76
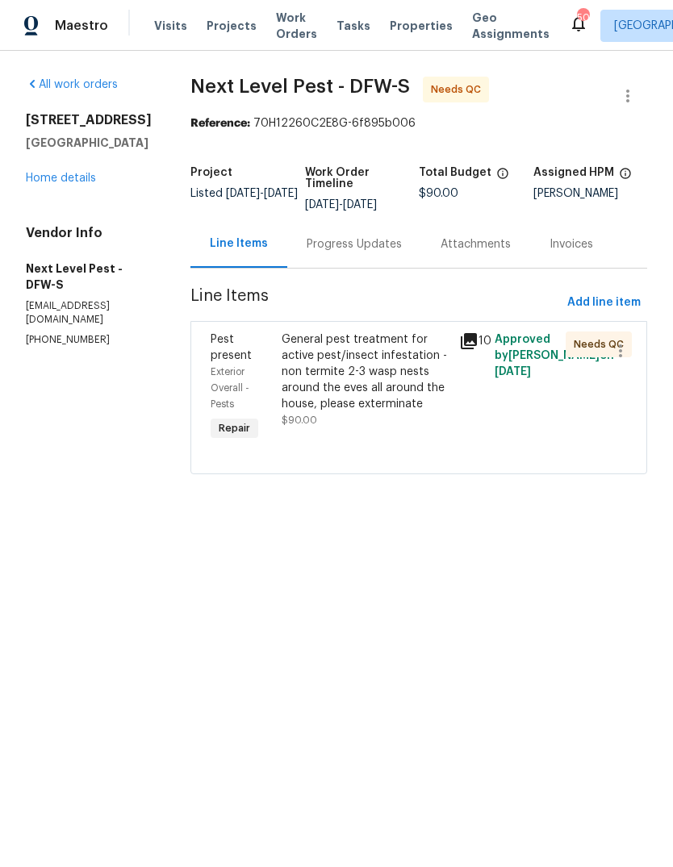
click at [379, 393] on div "General pest treatment for active pest/insect infestation - non termite 2-3 was…" at bounding box center [366, 372] width 168 height 81
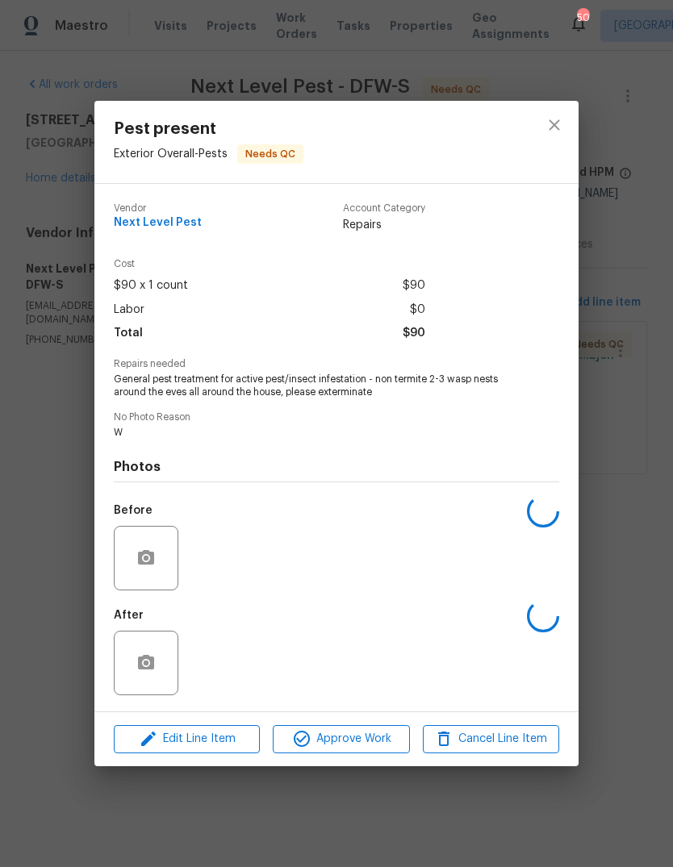
click at [361, 739] on span "Approve Work" at bounding box center [341, 739] width 127 height 20
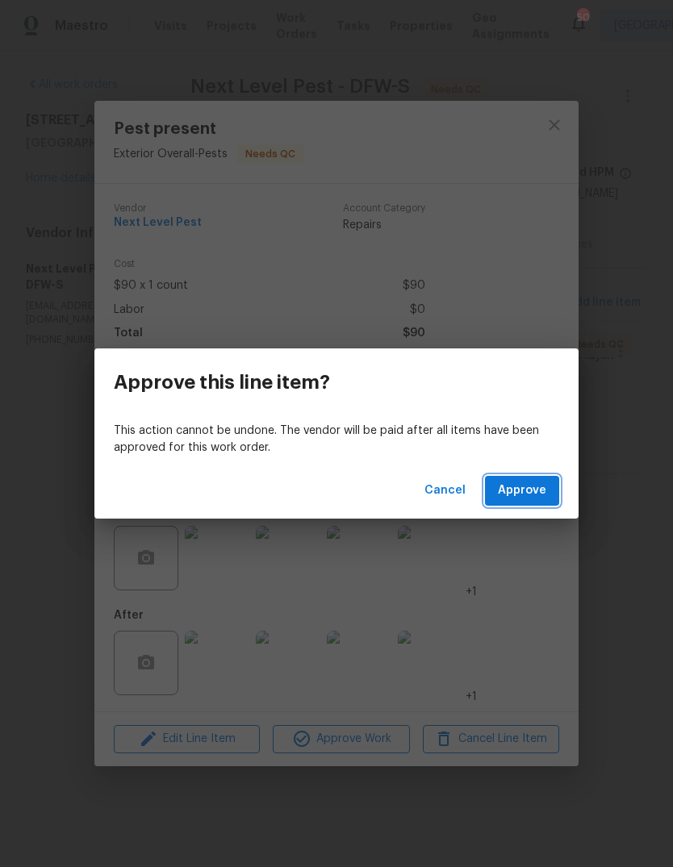
click at [527, 490] on span "Approve" at bounding box center [522, 491] width 48 height 20
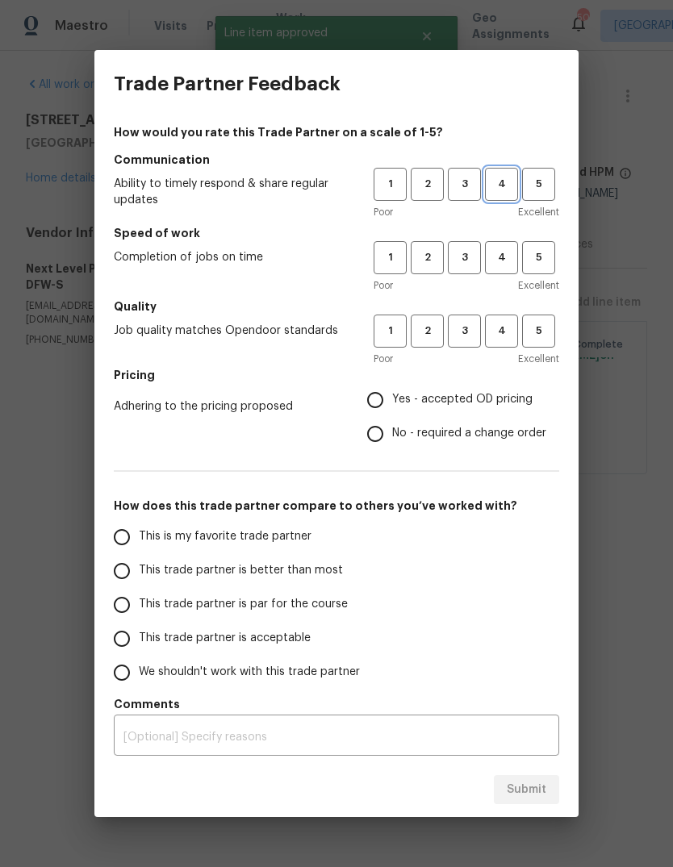
click at [502, 193] on span "4" at bounding box center [502, 184] width 30 height 19
click at [495, 268] on button "4" at bounding box center [501, 257] width 33 height 33
click at [501, 333] on span "4" at bounding box center [502, 331] width 30 height 19
click at [401, 402] on span "Yes - accepted OD pricing" at bounding box center [462, 399] width 140 height 17
click at [392, 402] on input "Yes - accepted OD pricing" at bounding box center [375, 400] width 34 height 34
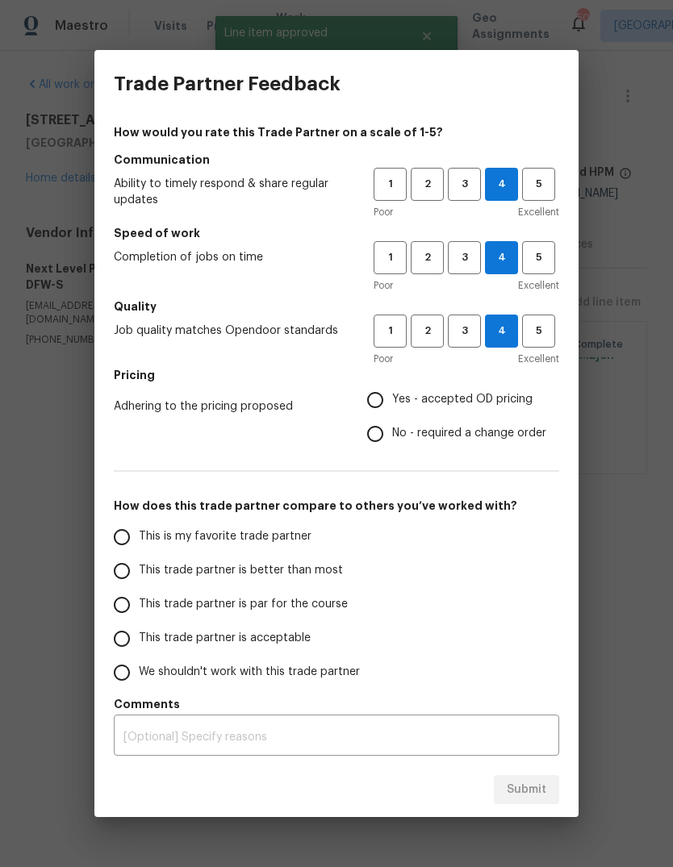
radio input "true"
click at [240, 537] on span "This is my favorite trade partner" at bounding box center [225, 537] width 173 height 17
click at [139, 537] on input "This is my favorite trade partner" at bounding box center [122, 537] width 34 height 34
click at [537, 784] on span "Submit" at bounding box center [527, 790] width 40 height 20
radio input "true"
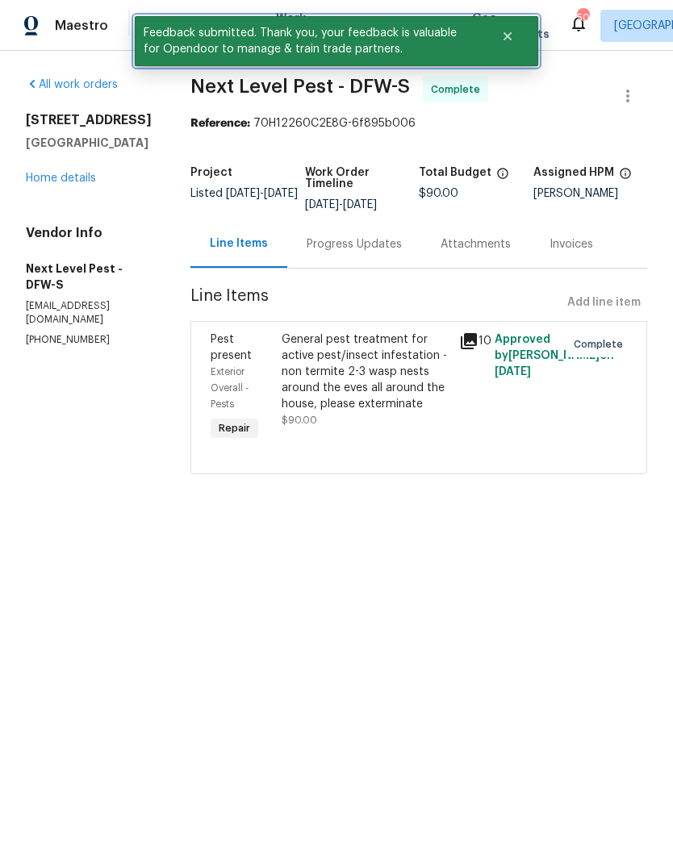
click at [501, 42] on icon "Close" at bounding box center [507, 36] width 13 height 13
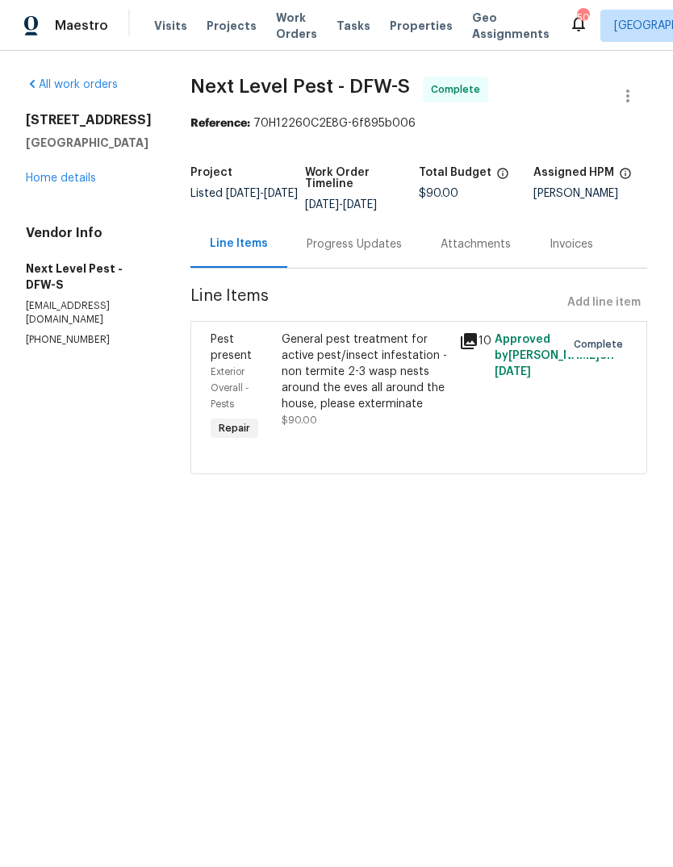
click at [278, 15] on span "Work Orders" at bounding box center [296, 26] width 41 height 32
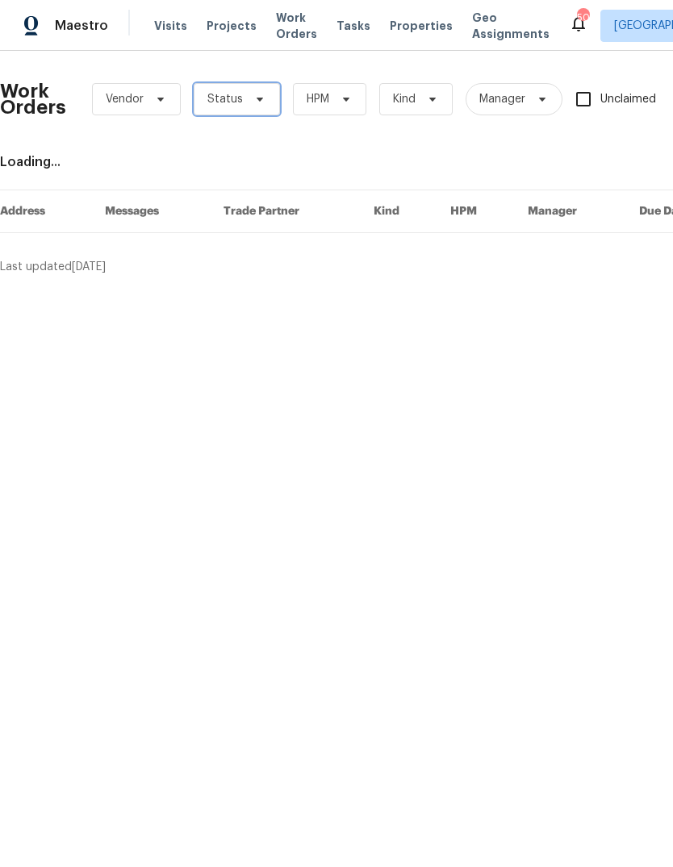
click at [268, 94] on span "Status" at bounding box center [237, 99] width 86 height 32
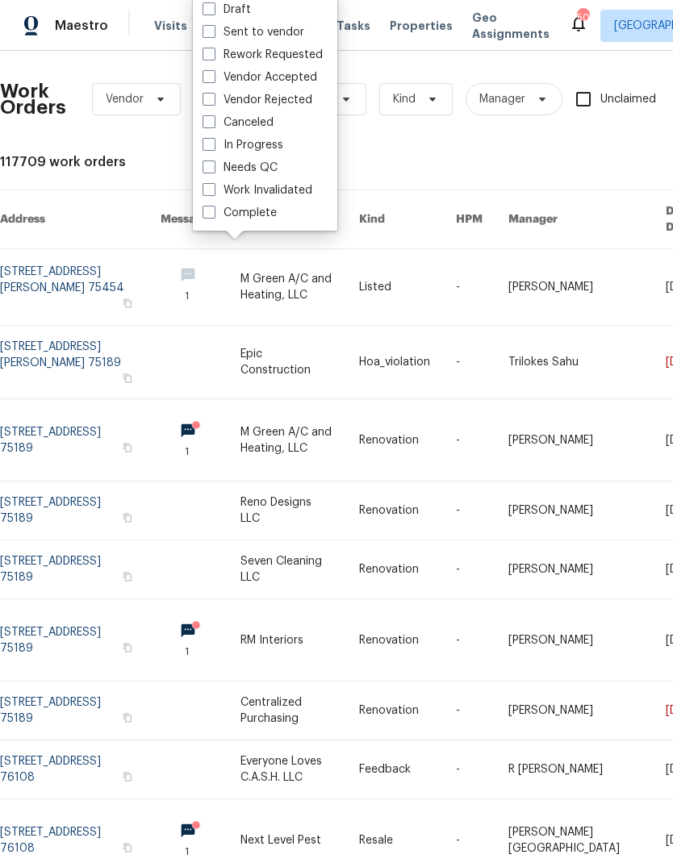
click at [255, 164] on label "Needs QC" at bounding box center [240, 168] width 75 height 16
click at [213, 164] on input "Needs QC" at bounding box center [208, 165] width 10 height 10
checkbox input "true"
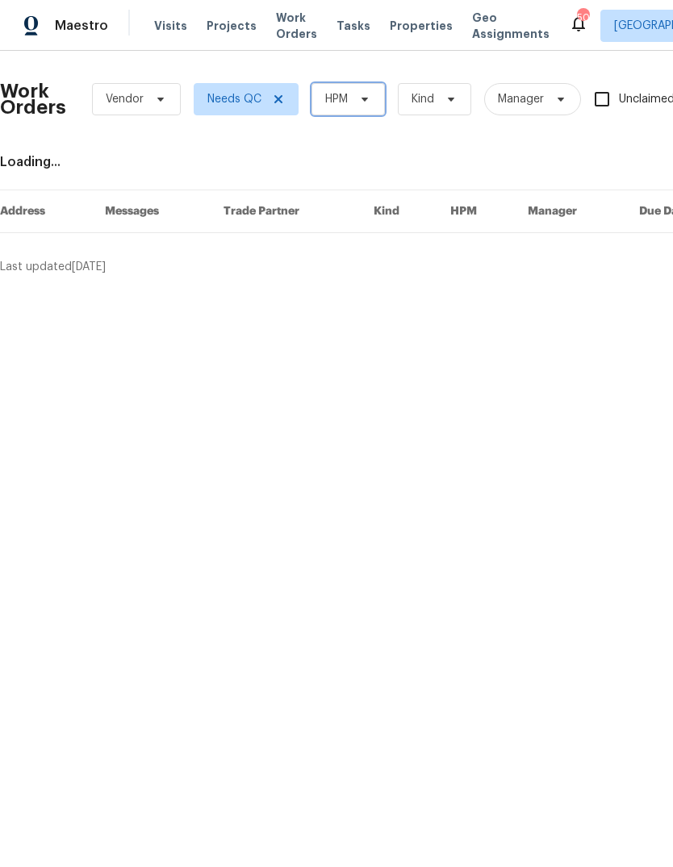
click at [351, 103] on span "HPM" at bounding box center [347, 99] width 73 height 32
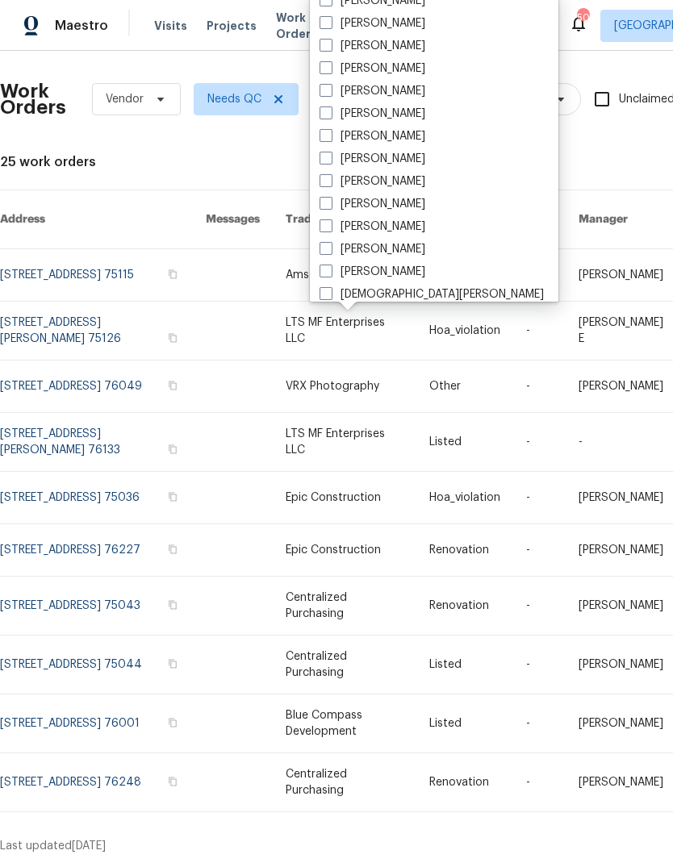
scroll to position [221, 0]
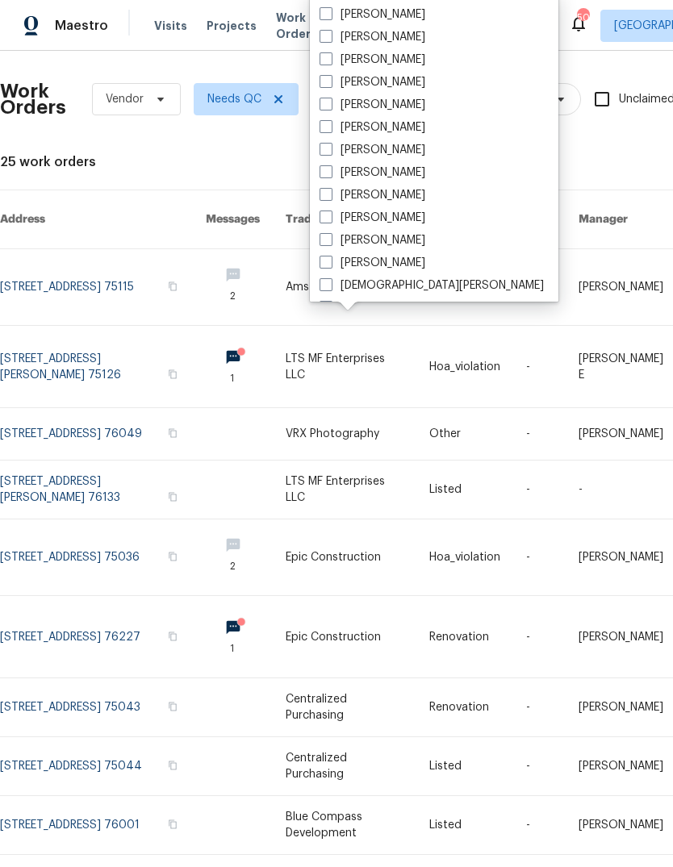
click at [332, 211] on span at bounding box center [326, 217] width 13 height 13
click at [330, 211] on input "[PERSON_NAME]" at bounding box center [325, 215] width 10 height 10
checkbox input "true"
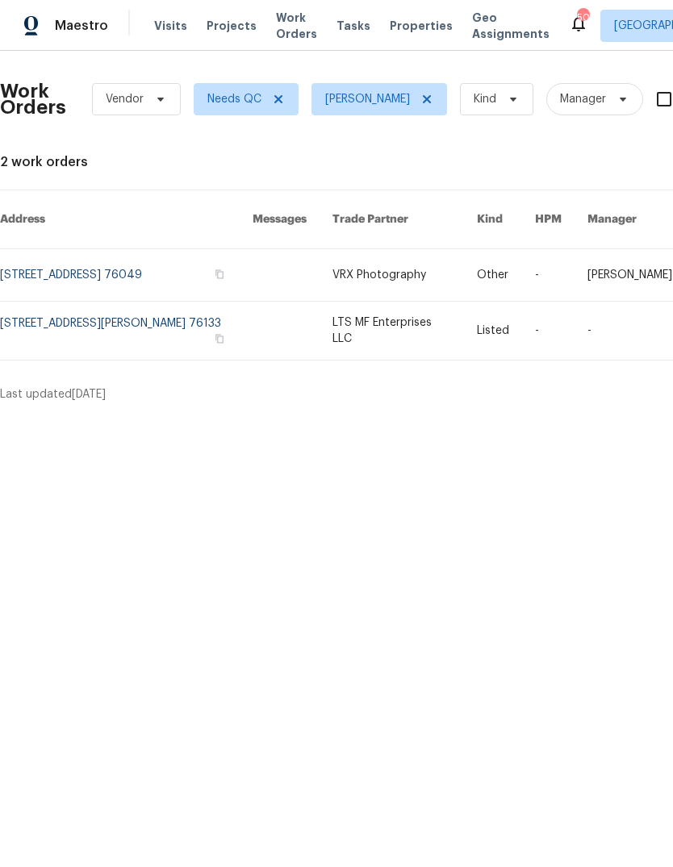
click at [361, 315] on link at bounding box center [404, 331] width 144 height 58
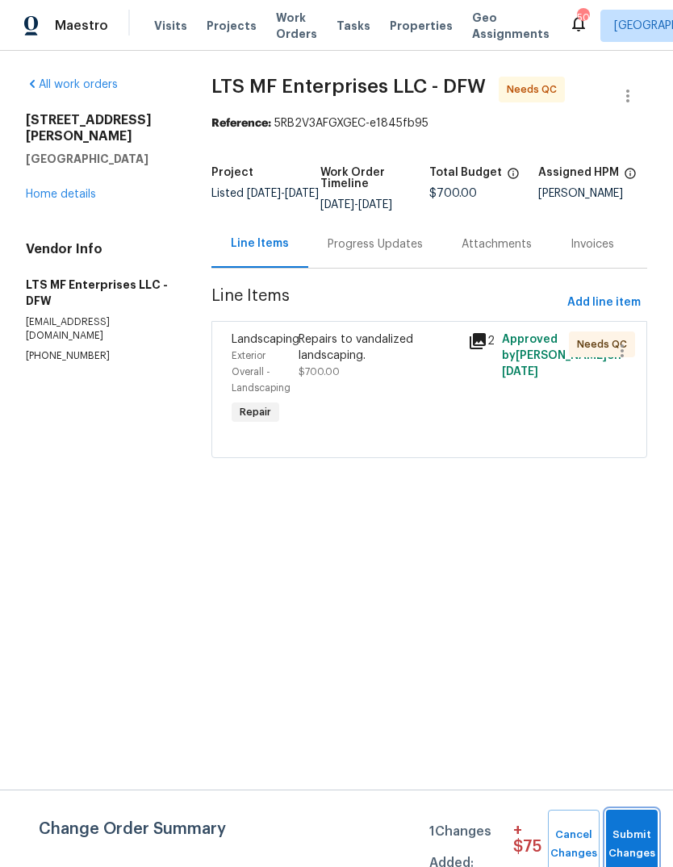
click at [631, 832] on span "Submit Changes" at bounding box center [632, 844] width 36 height 37
click at [644, 833] on span "Submit Changes" at bounding box center [632, 844] width 36 height 37
click at [347, 379] on div "Repairs to vandalized landscaping. $700.00" at bounding box center [378, 356] width 159 height 48
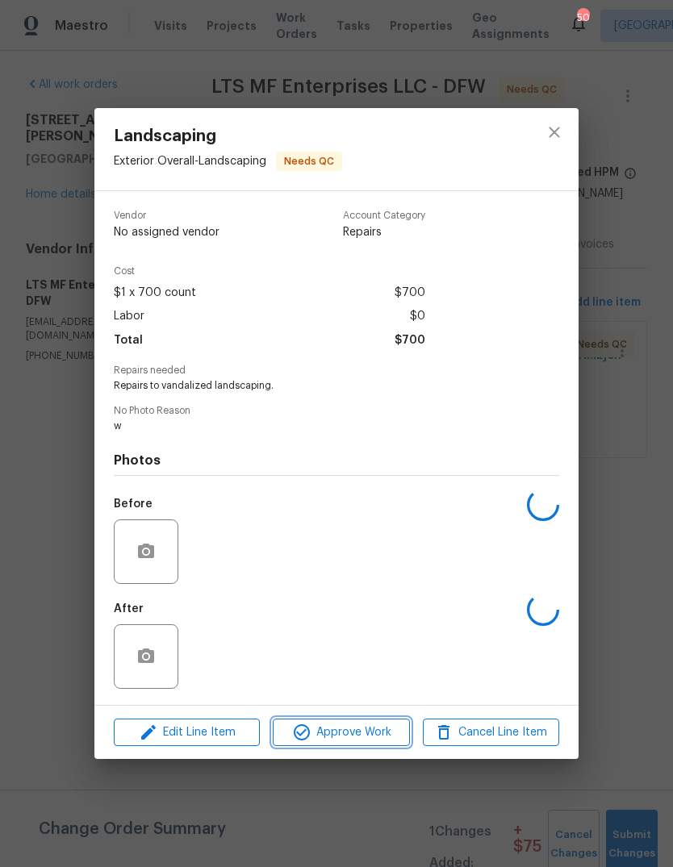
click at [352, 731] on span "Approve Work" at bounding box center [341, 733] width 127 height 20
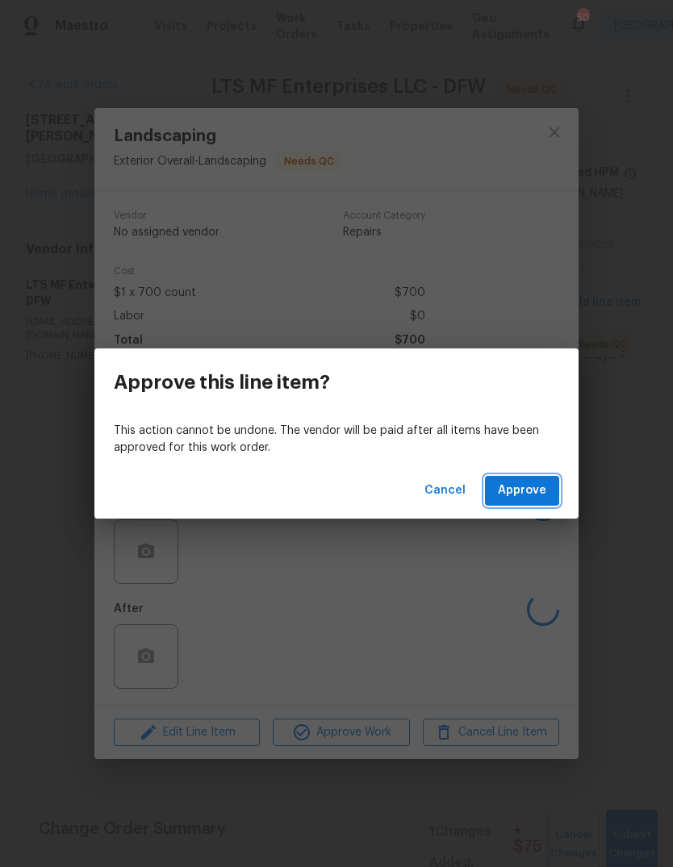
click at [520, 495] on span "Approve" at bounding box center [522, 491] width 48 height 20
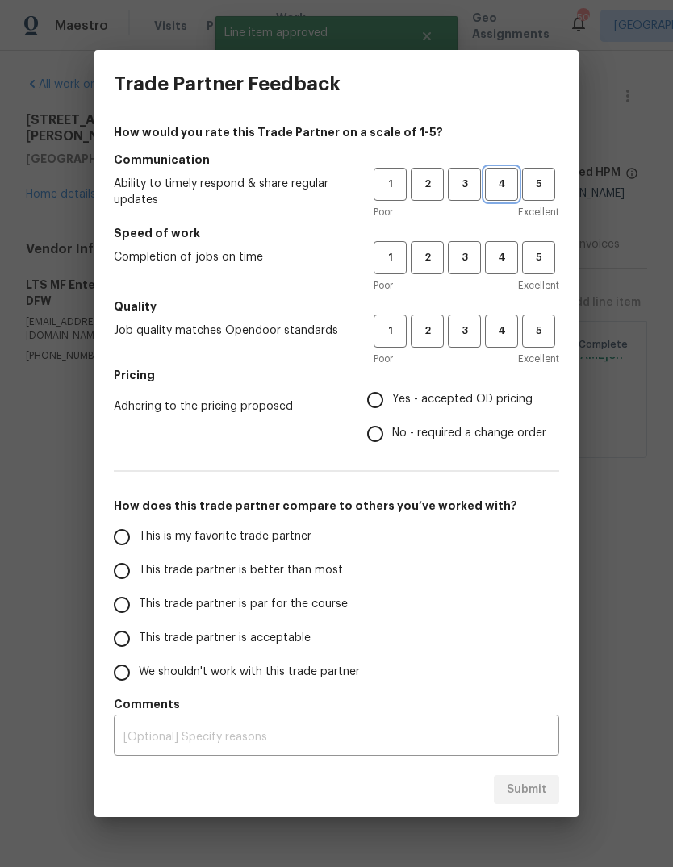
click at [495, 190] on span "4" at bounding box center [502, 184] width 30 height 19
click at [500, 264] on span "4" at bounding box center [502, 258] width 30 height 19
click at [508, 341] on button "4" at bounding box center [501, 331] width 33 height 33
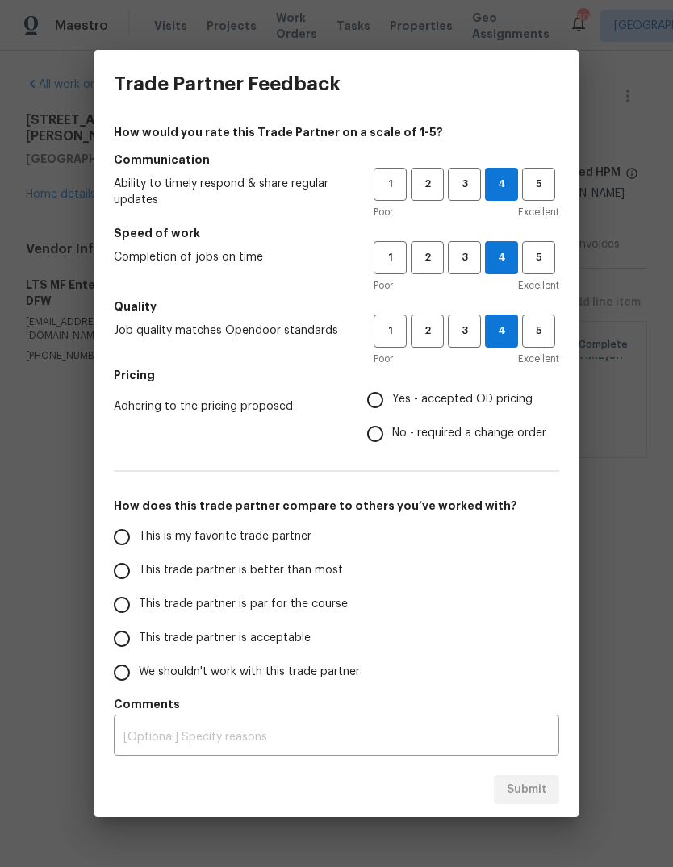
click at [377, 395] on input "Yes - accepted OD pricing" at bounding box center [375, 400] width 34 height 34
radio input "true"
click at [131, 527] on input "This is my favorite trade partner" at bounding box center [122, 537] width 34 height 34
click at [529, 780] on span "Submit" at bounding box center [527, 790] width 40 height 20
radio input "true"
